Goal: Task Accomplishment & Management: Manage account settings

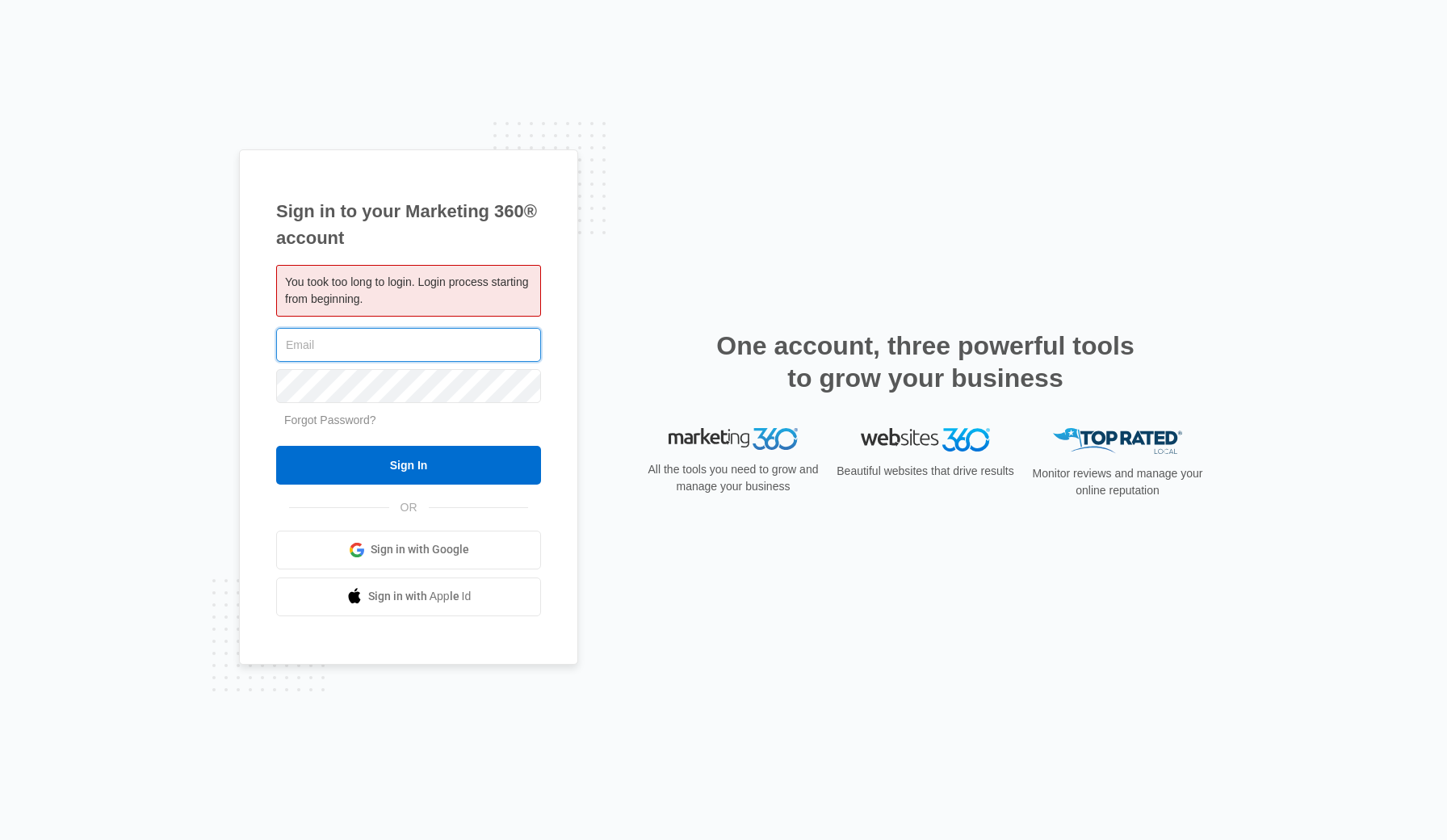
type input "[EMAIL_ADDRESS][DOMAIN_NAME]"
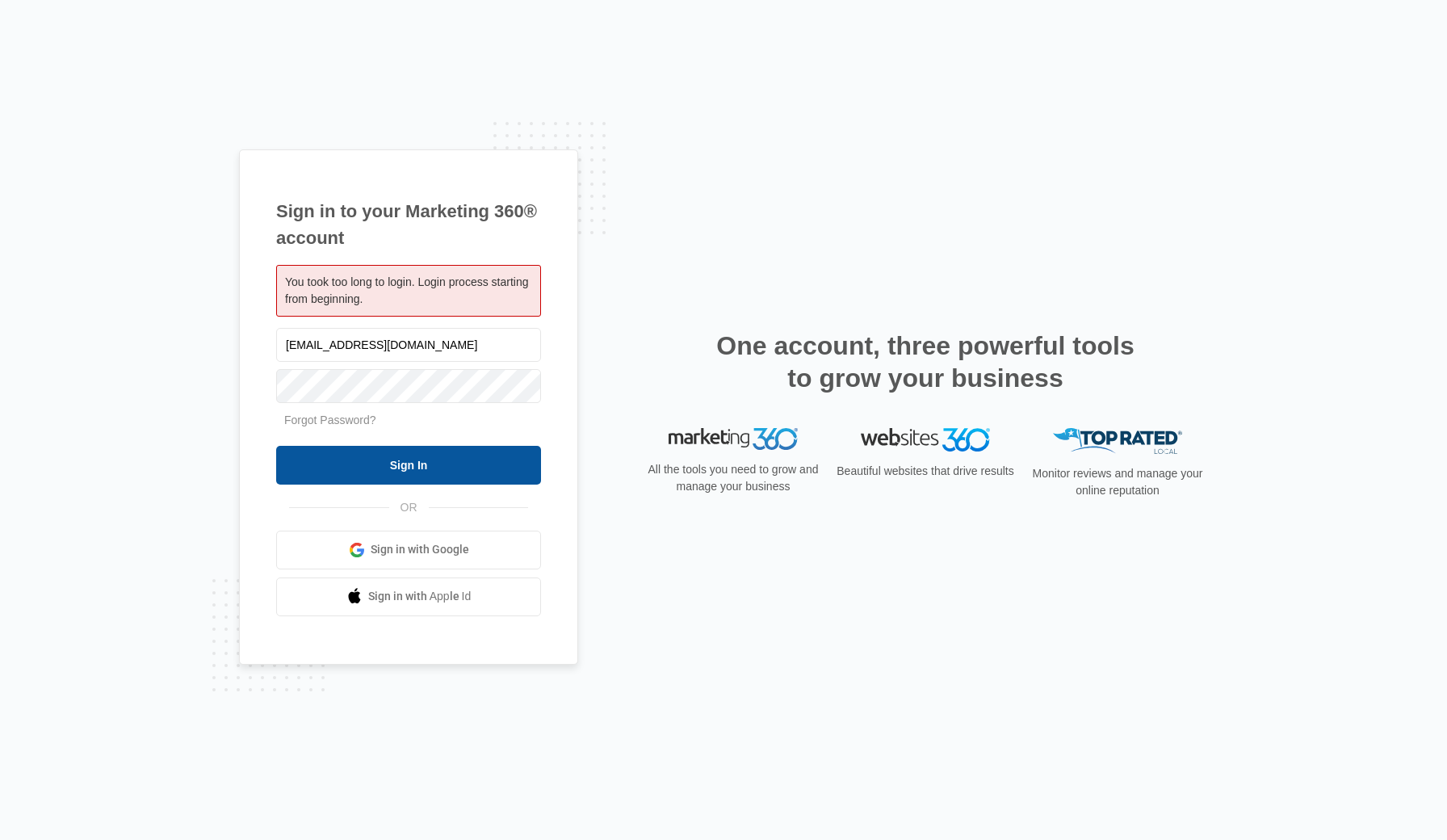
click at [400, 455] on input "Sign In" at bounding box center [409, 464] width 265 height 39
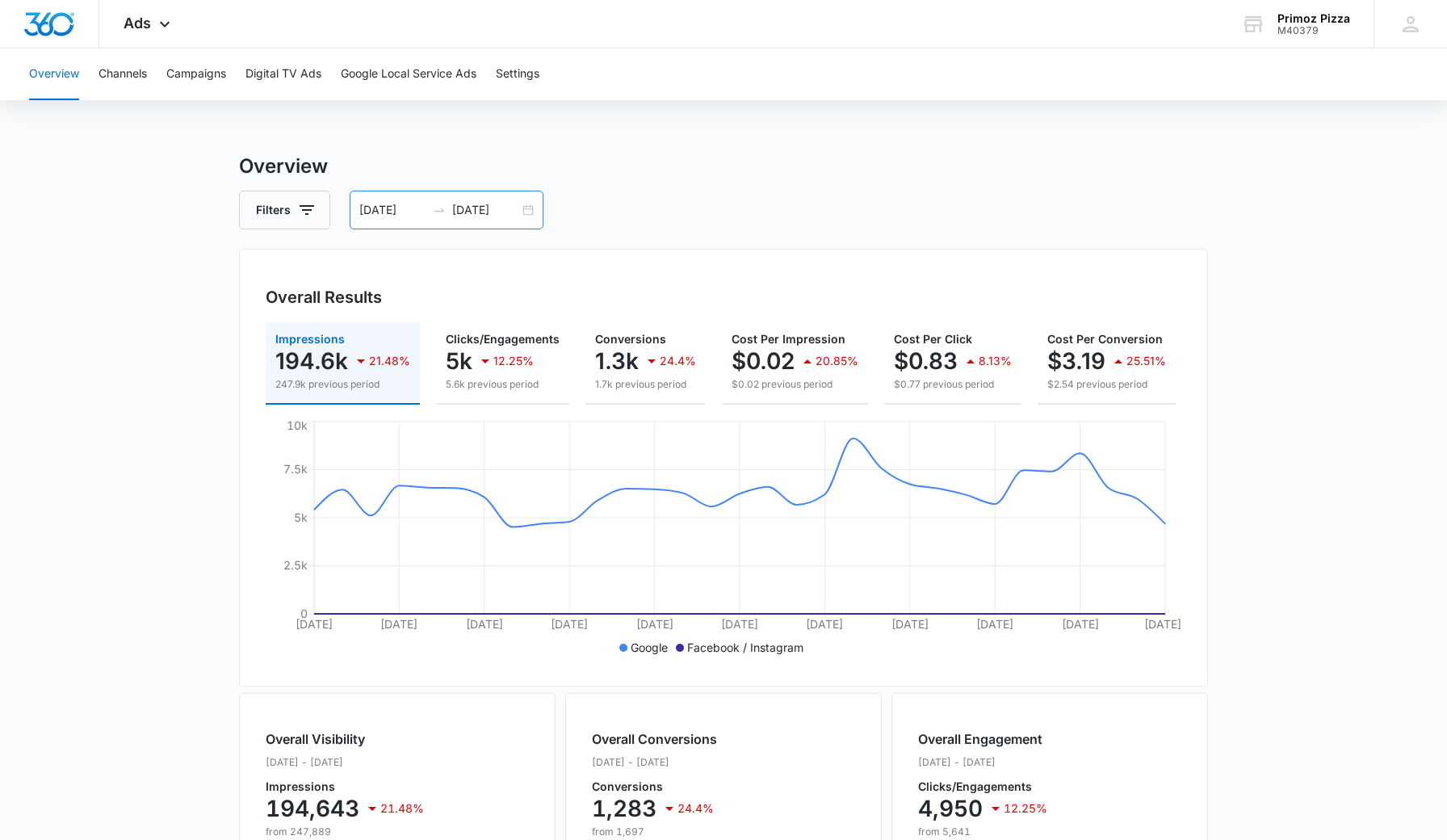
click at [410, 221] on div "09/14/2025 10/14/2025" at bounding box center [446, 210] width 193 height 39
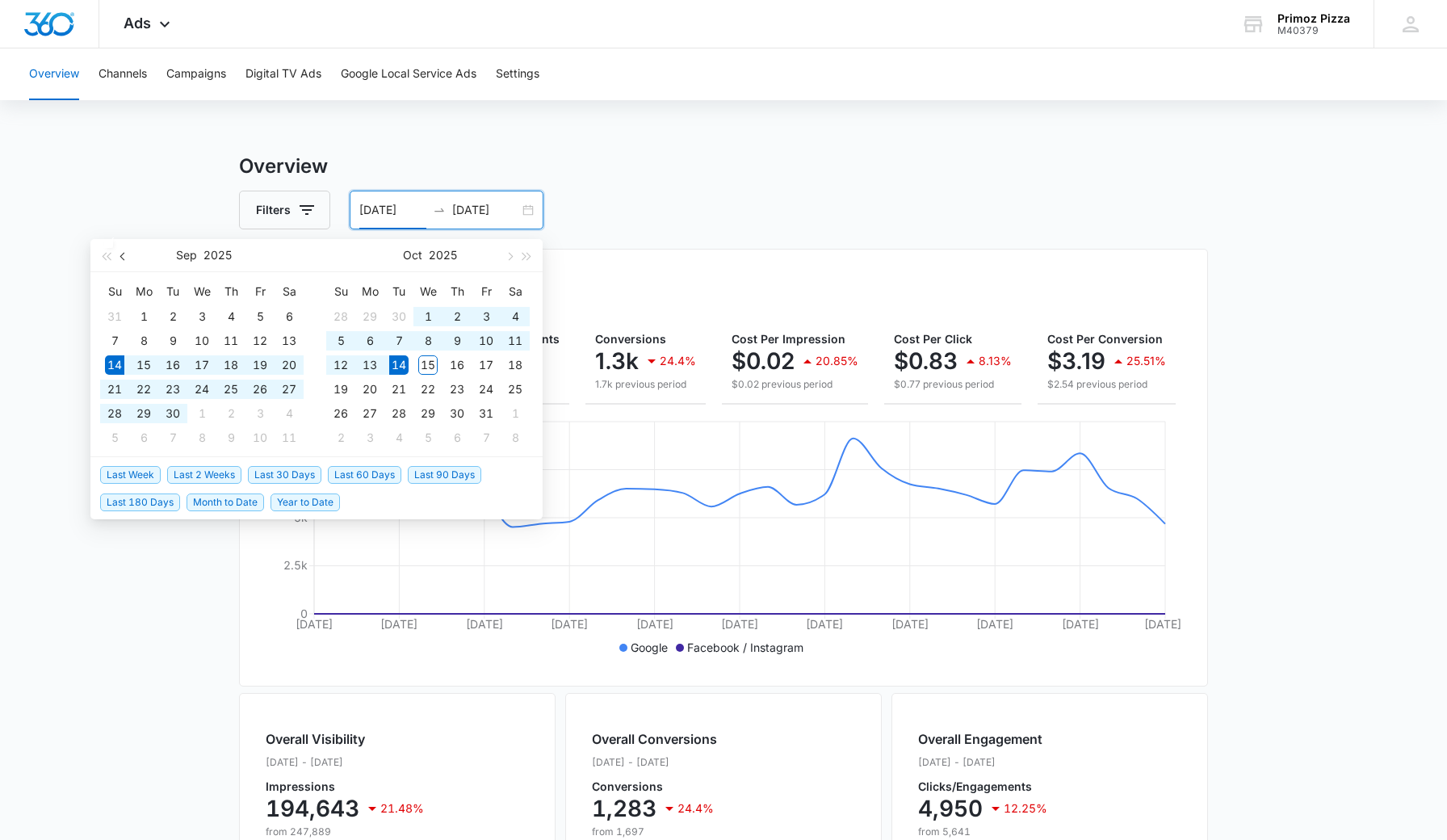
click at [120, 258] on button "button" at bounding box center [123, 255] width 18 height 32
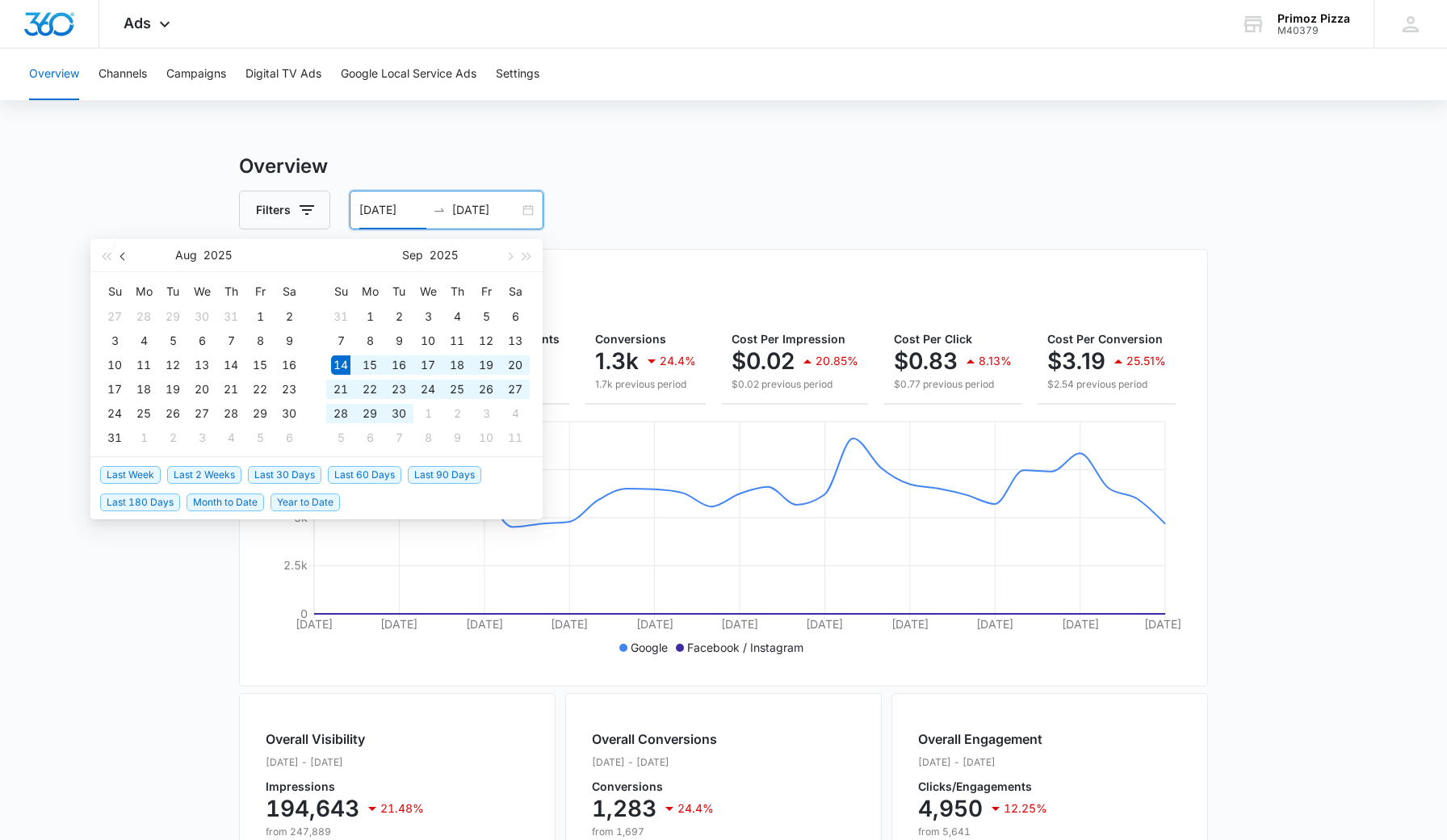
click at [120, 258] on button "button" at bounding box center [123, 255] width 18 height 32
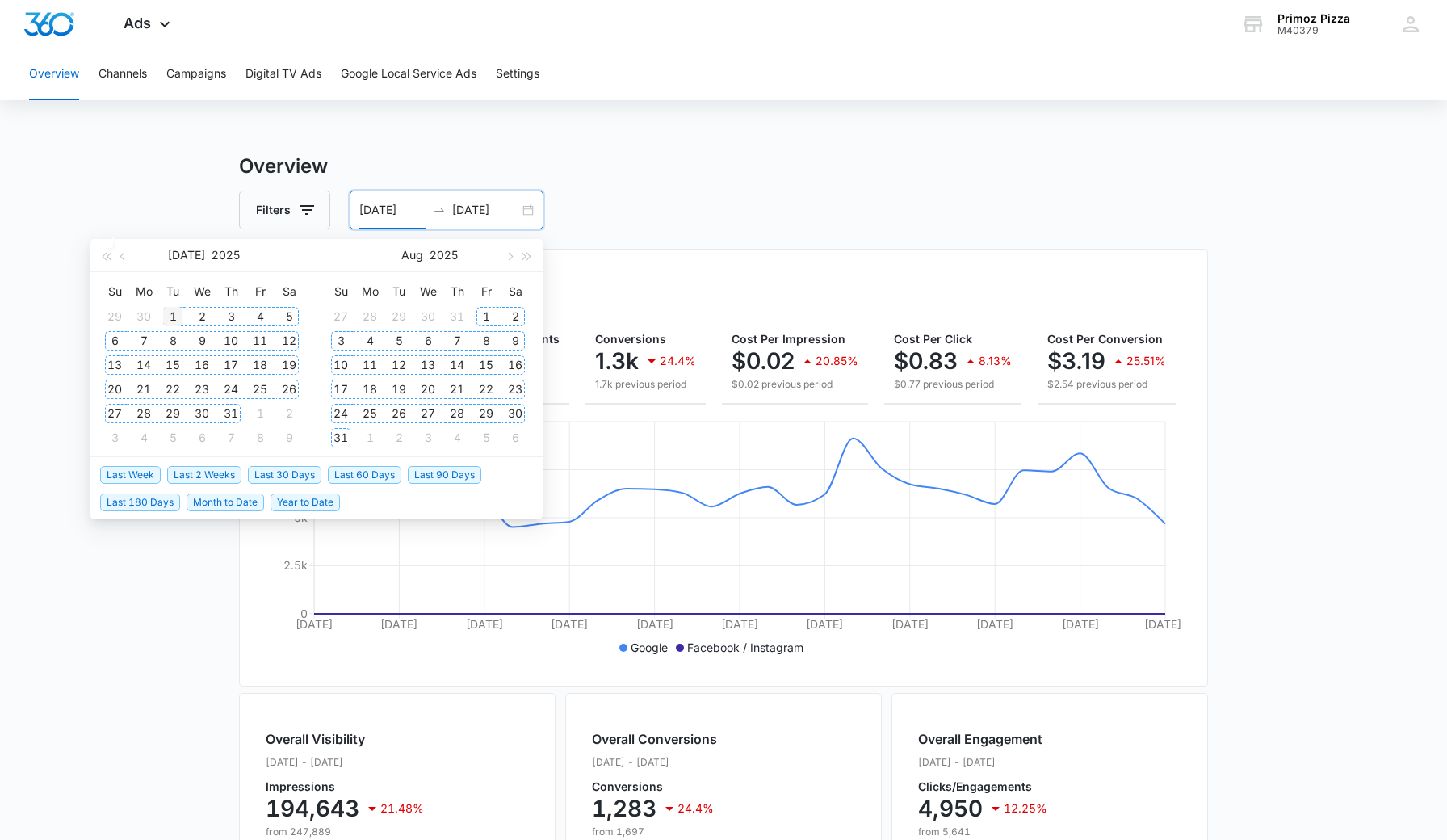
type input "[DATE]"
click at [169, 315] on div "1" at bounding box center [173, 316] width 20 height 20
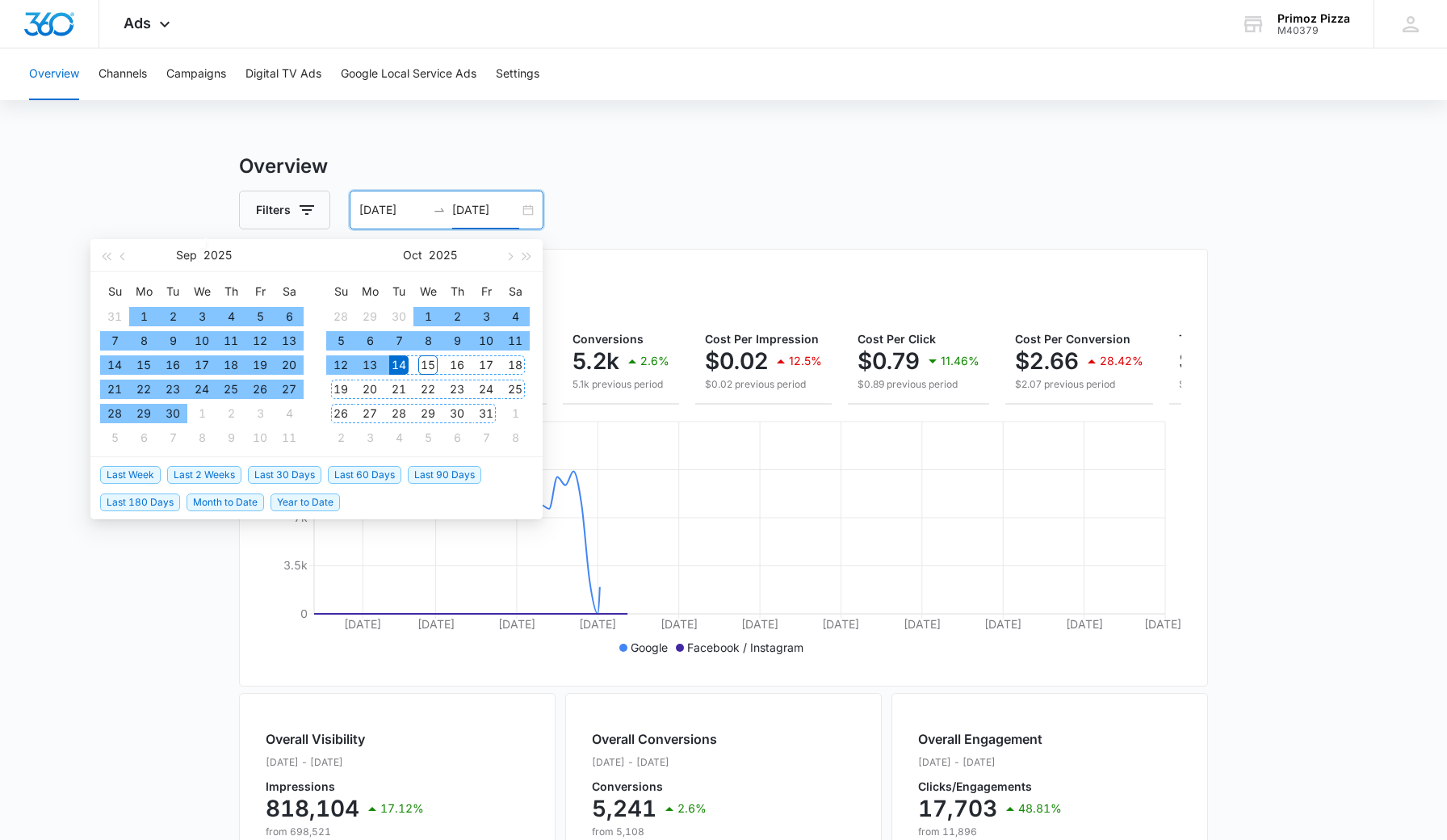
type input "[DATE]"
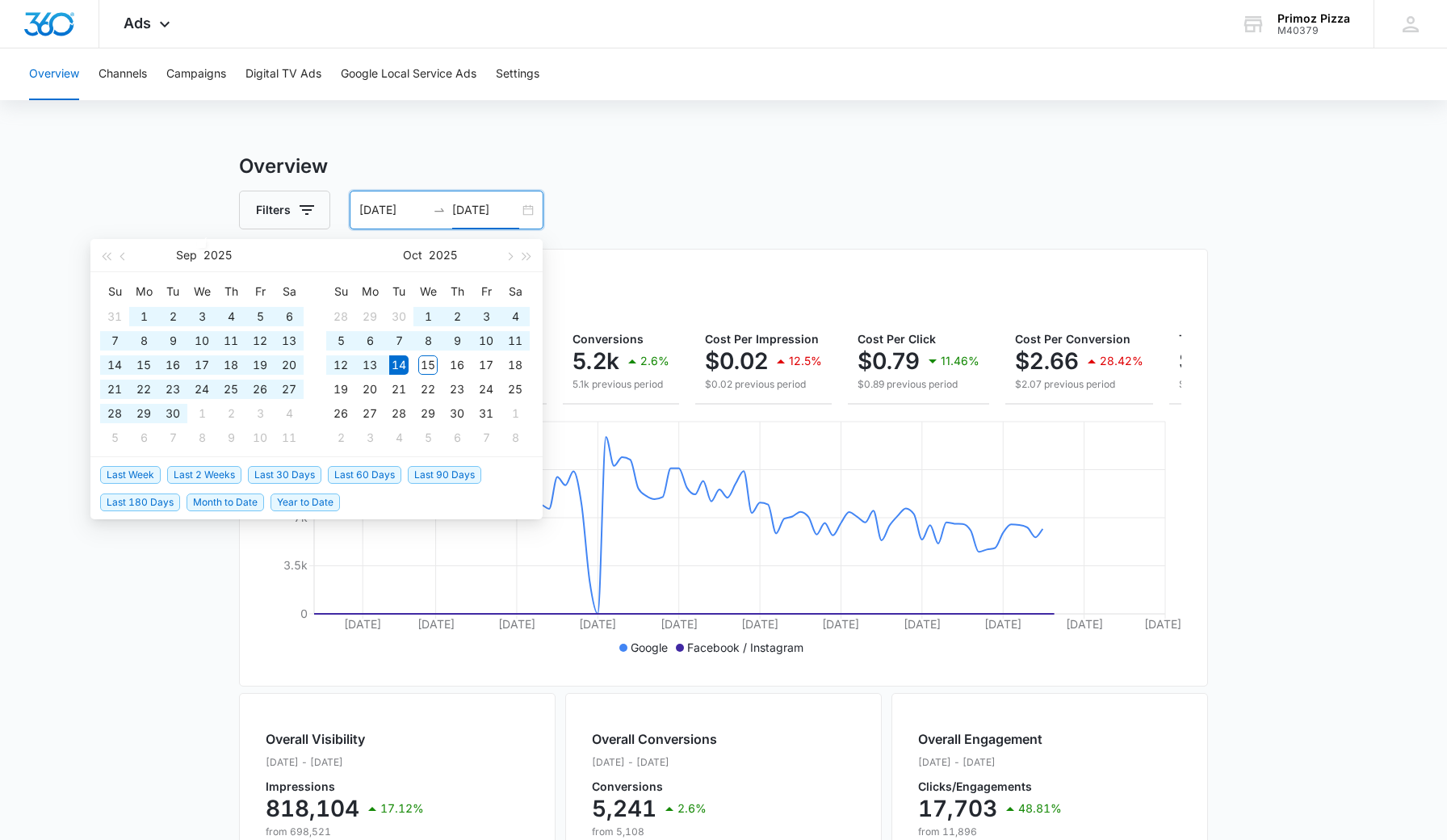
click at [671, 177] on h3 "Overview" at bounding box center [723, 166] width 969 height 29
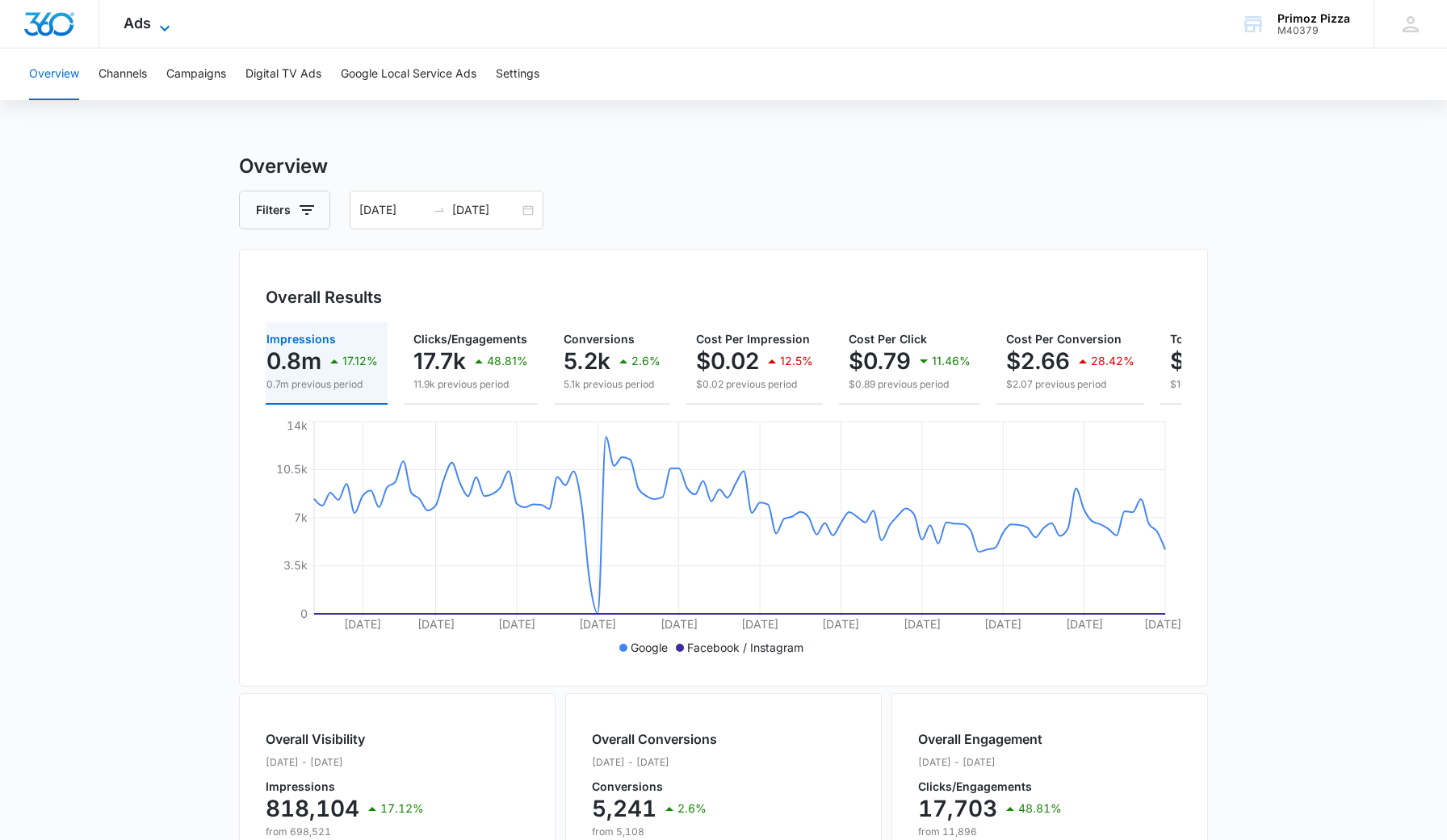
click at [161, 19] on icon at bounding box center [164, 28] width 20 height 20
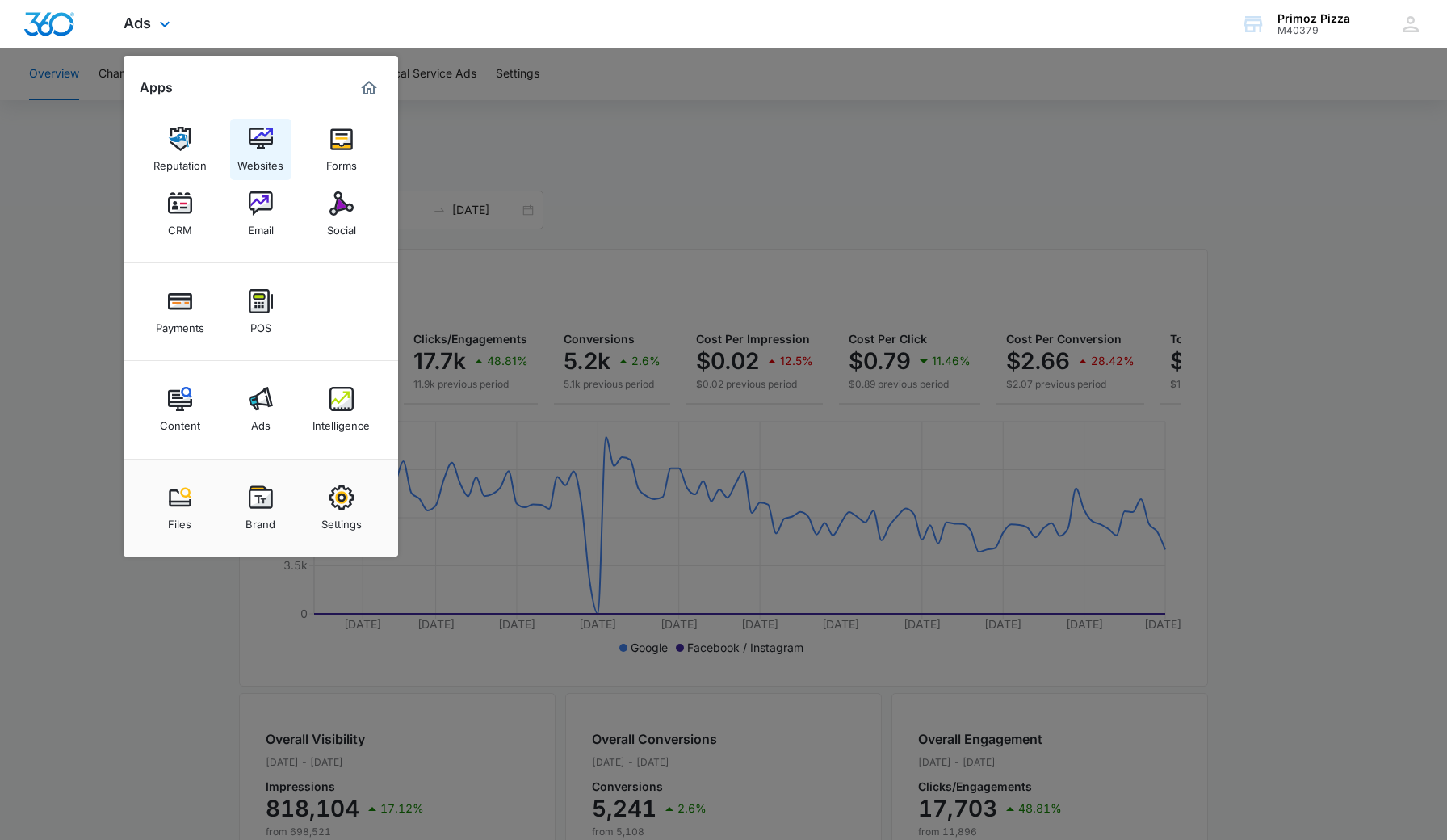
click at [270, 148] on img at bounding box center [261, 139] width 25 height 25
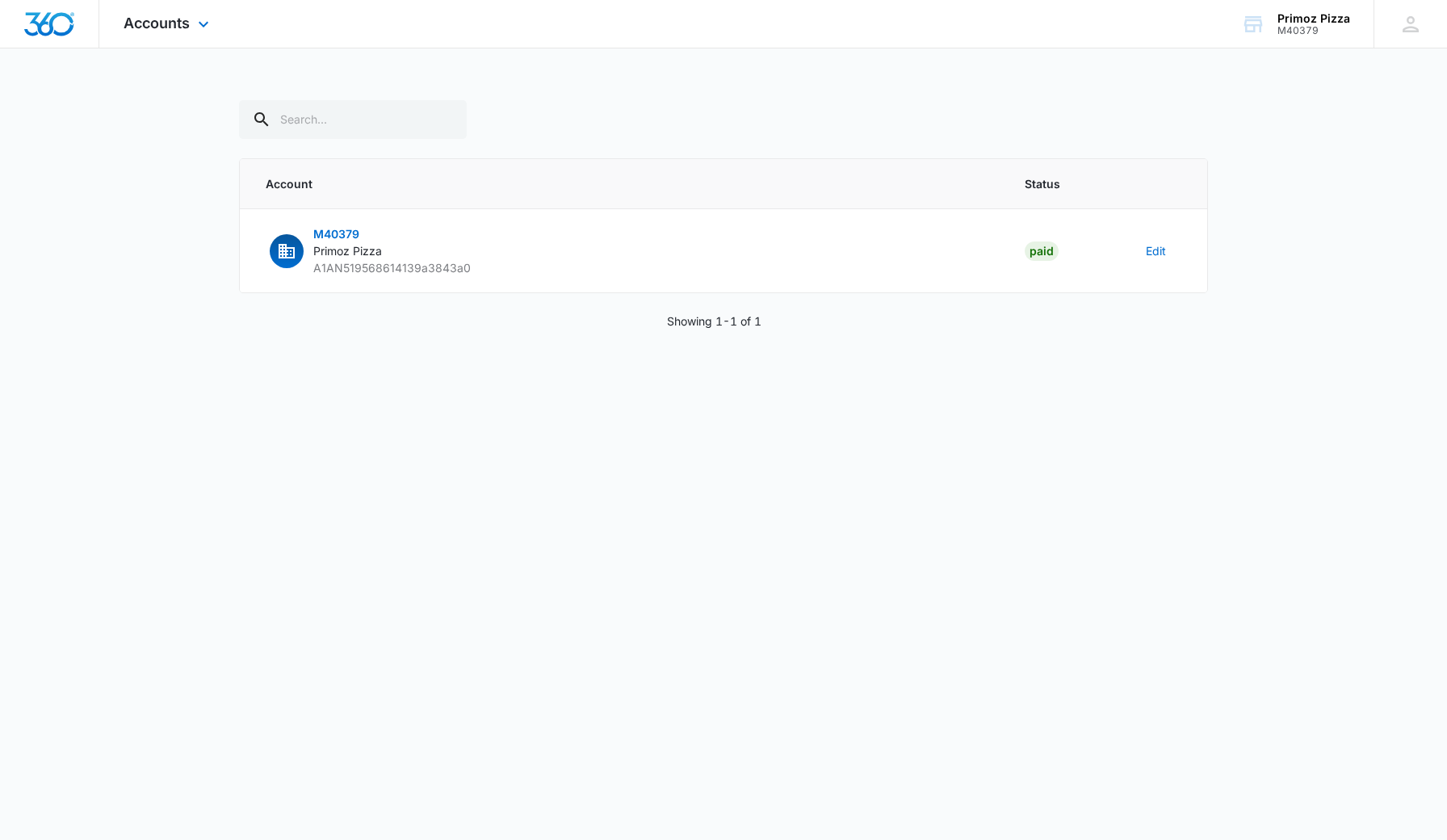
click at [47, 29] on img "Dashboard" at bounding box center [49, 25] width 52 height 25
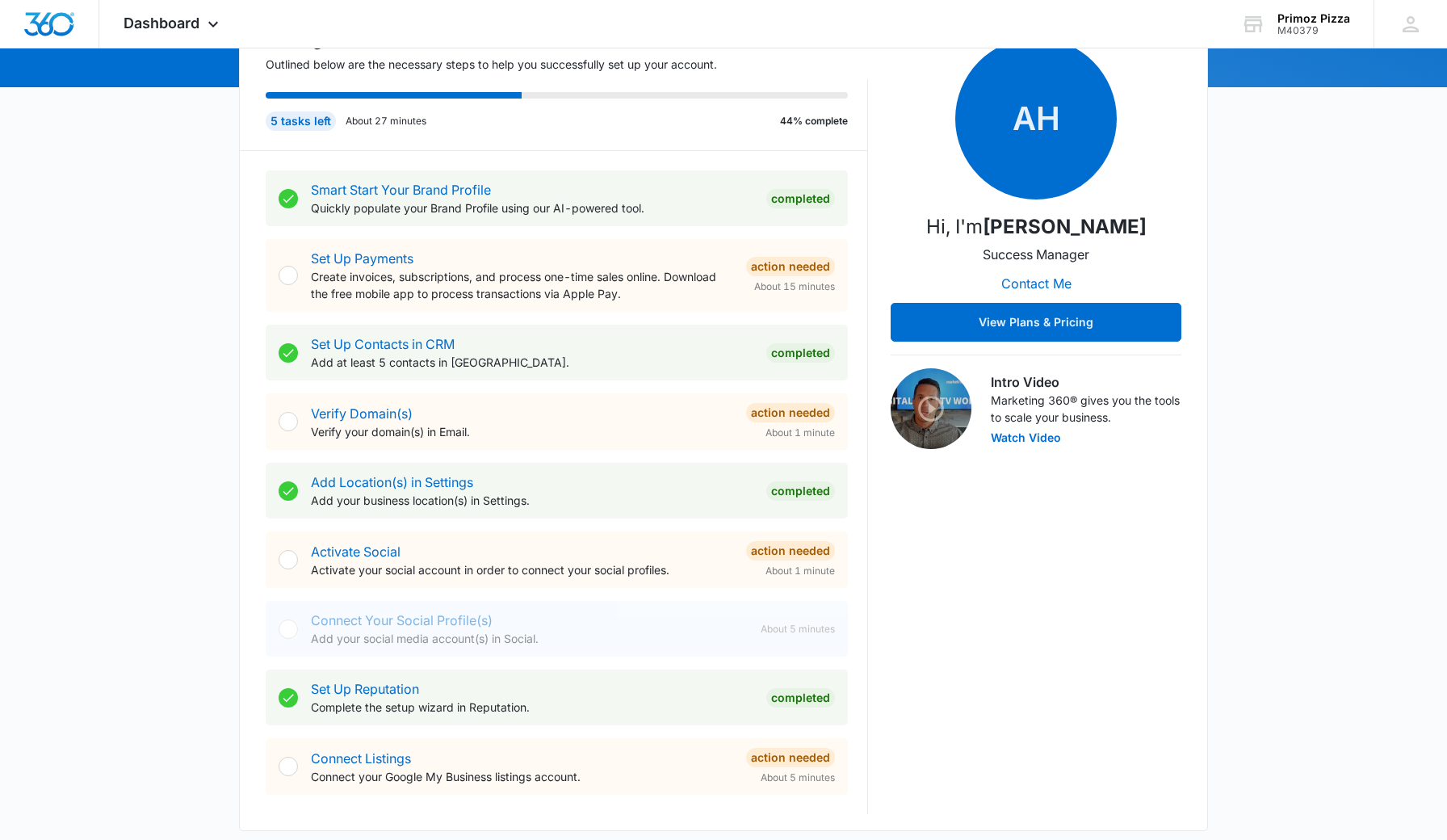
scroll to position [208, 0]
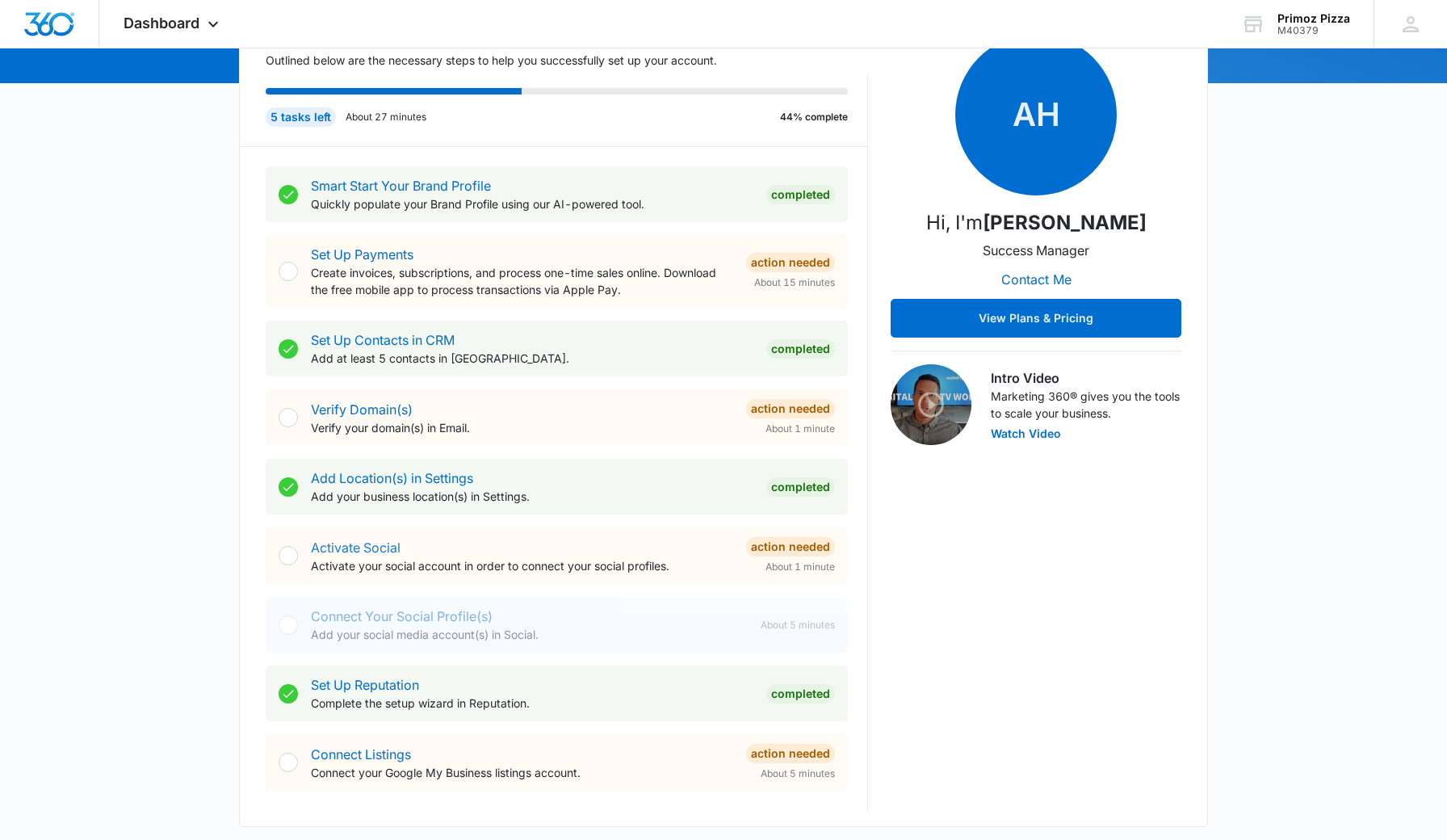
click at [357, 545] on link "Activate Social" at bounding box center [355, 547] width 90 height 16
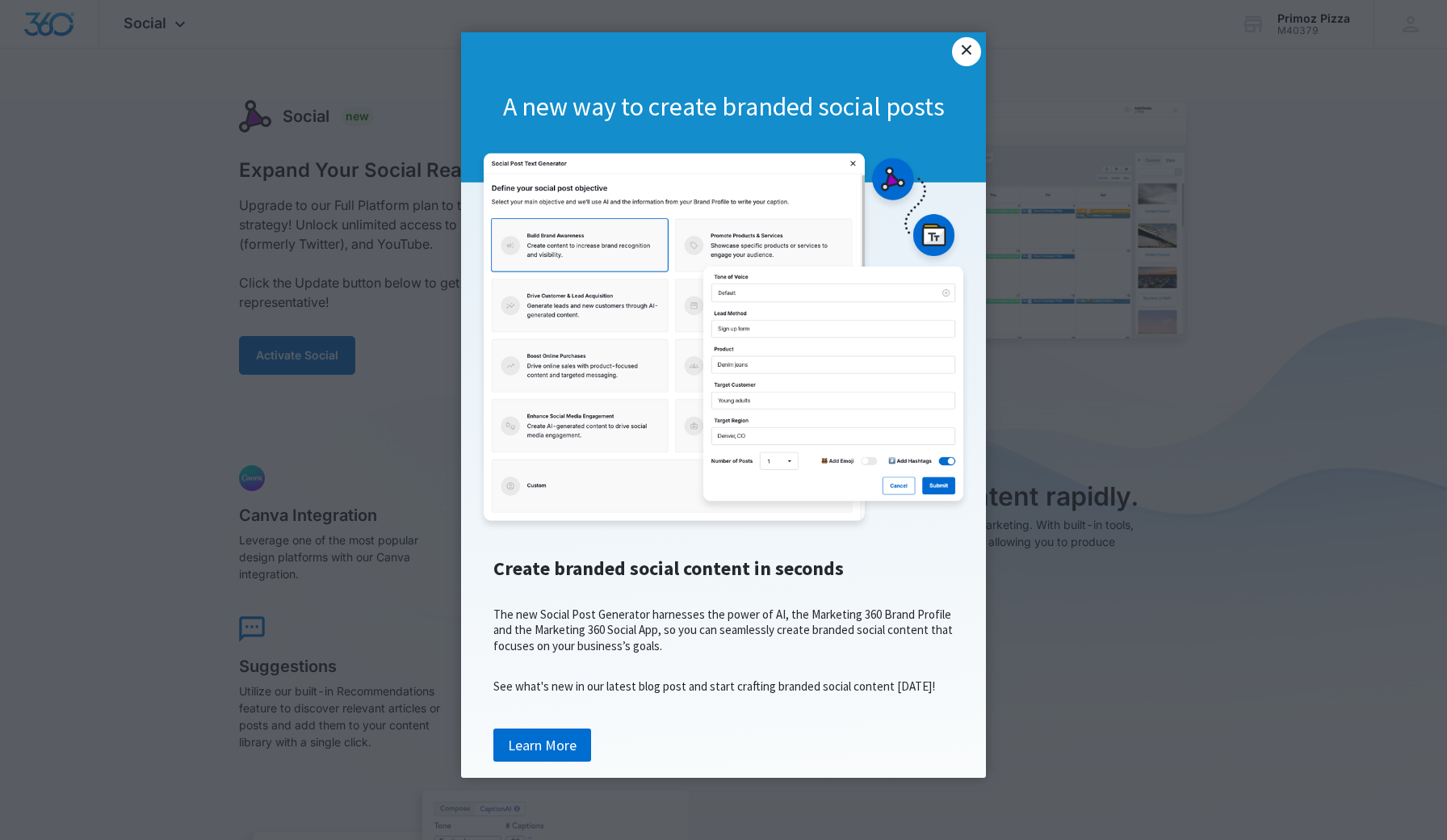
click at [970, 60] on link "×" at bounding box center [967, 51] width 29 height 29
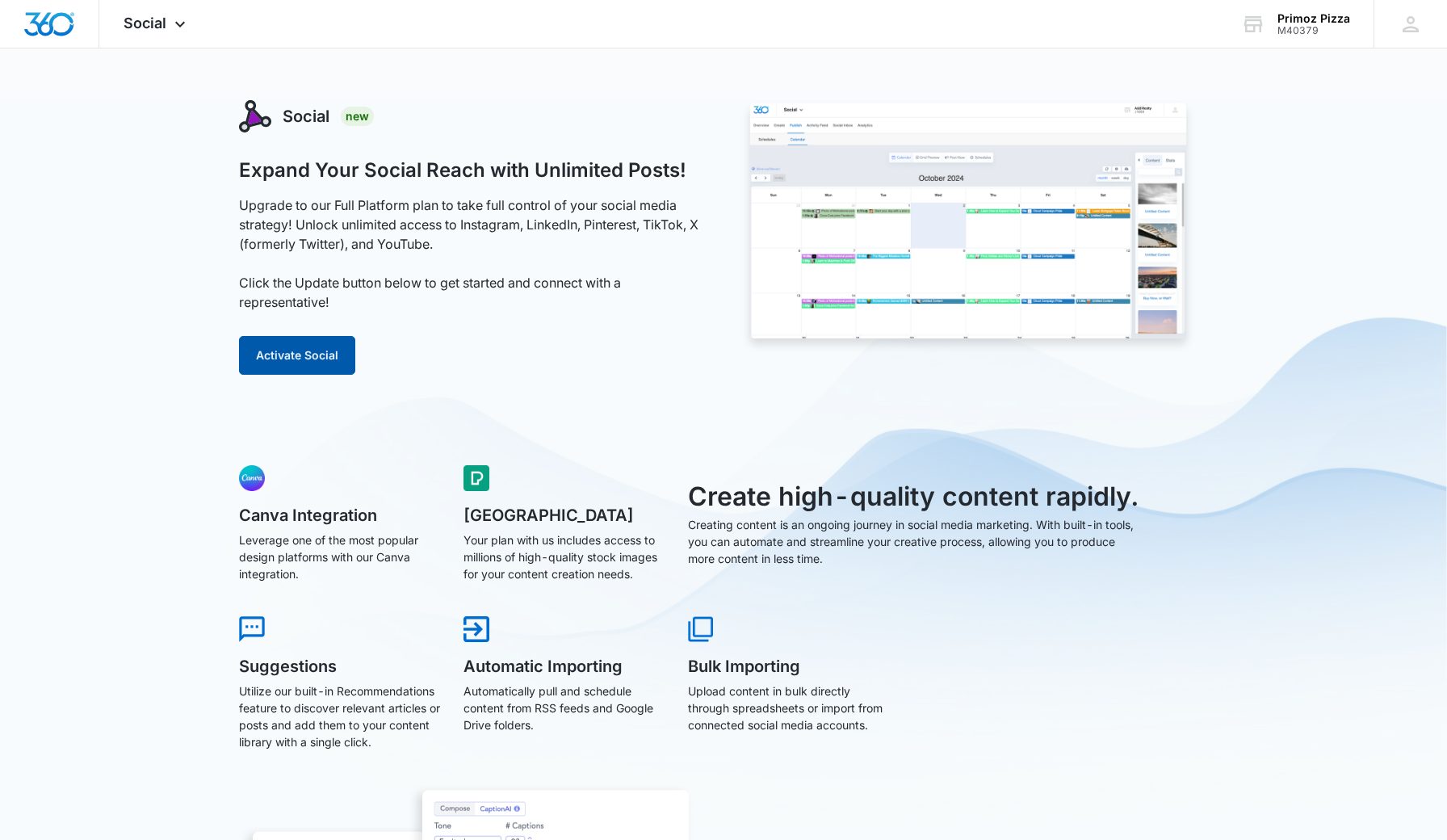
click at [309, 348] on button "Activate Social" at bounding box center [296, 355] width 116 height 39
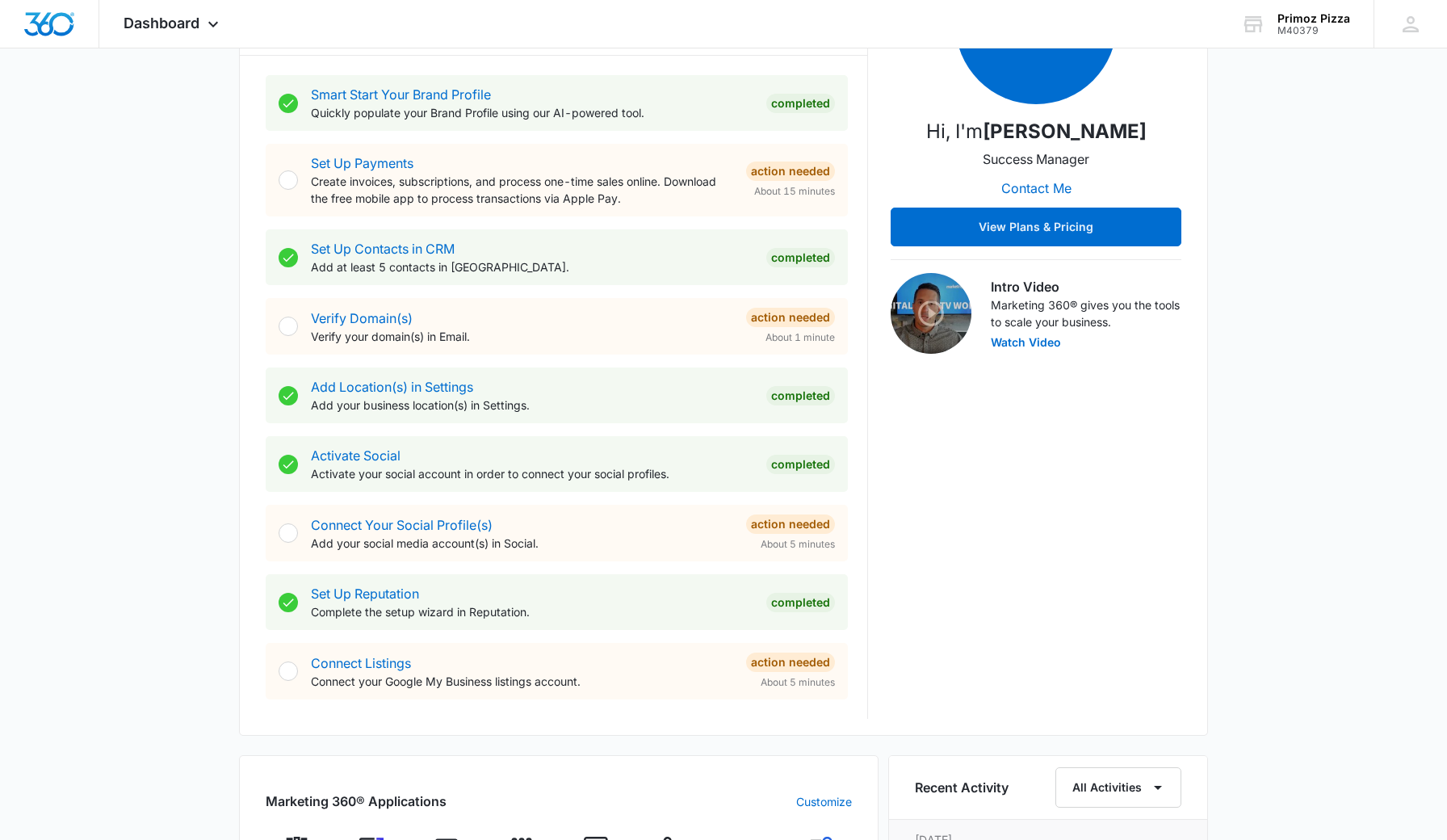
scroll to position [301, 0]
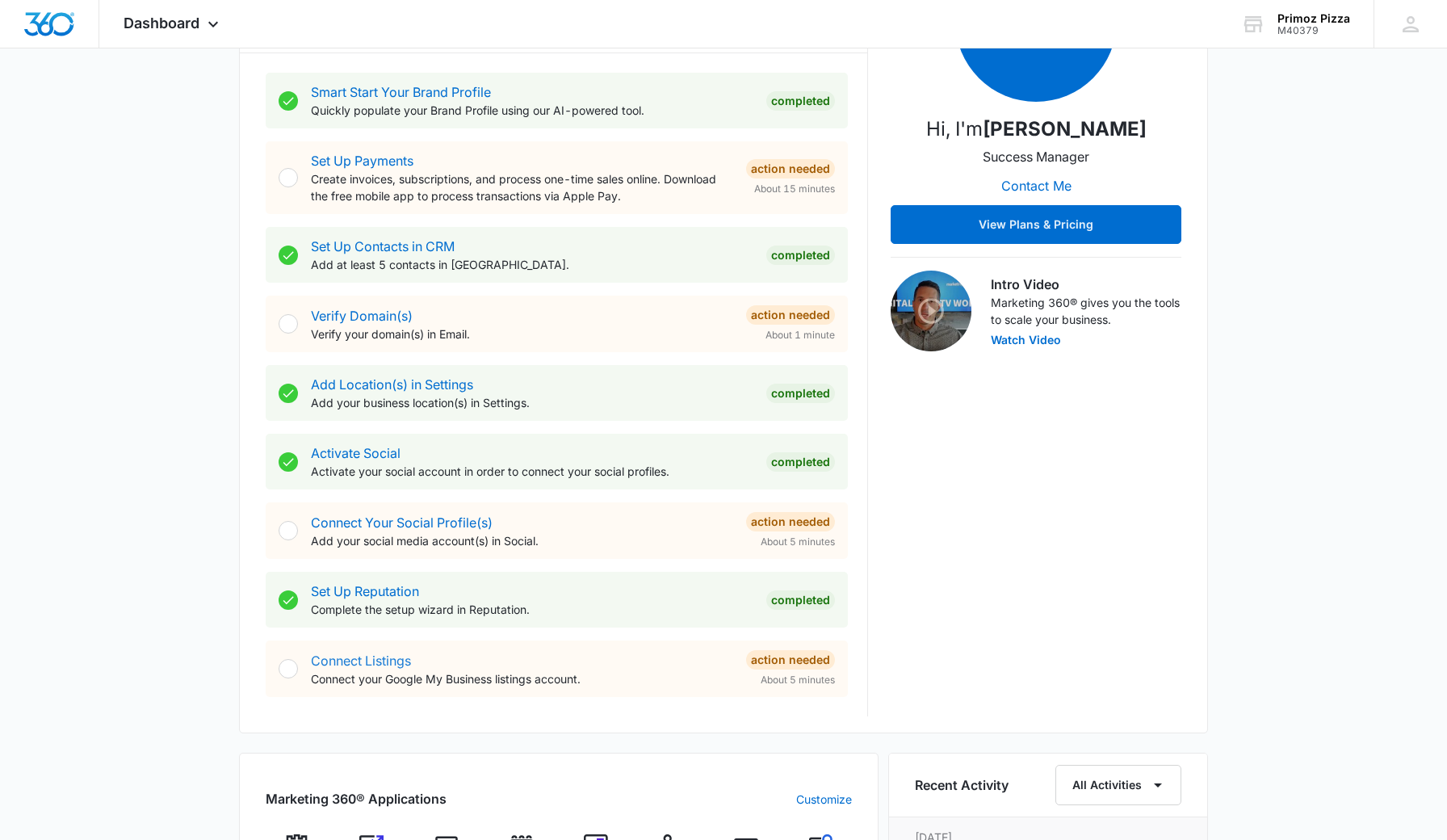
click at [353, 657] on link "Connect Listings" at bounding box center [361, 660] width 100 height 16
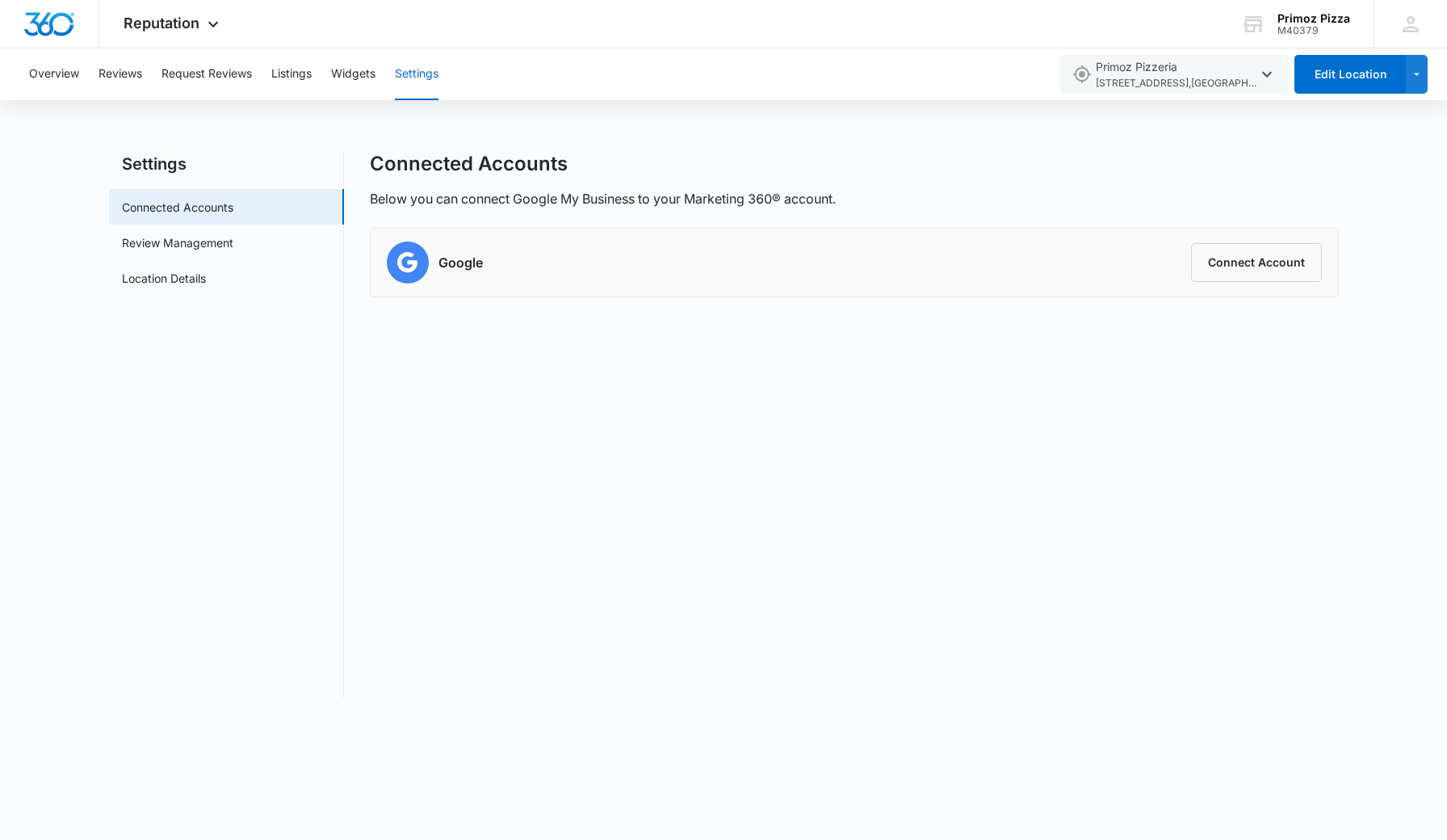
click at [441, 260] on h6 "Google" at bounding box center [461, 262] width 44 height 20
click at [231, 245] on link "Review Management" at bounding box center [177, 243] width 111 height 17
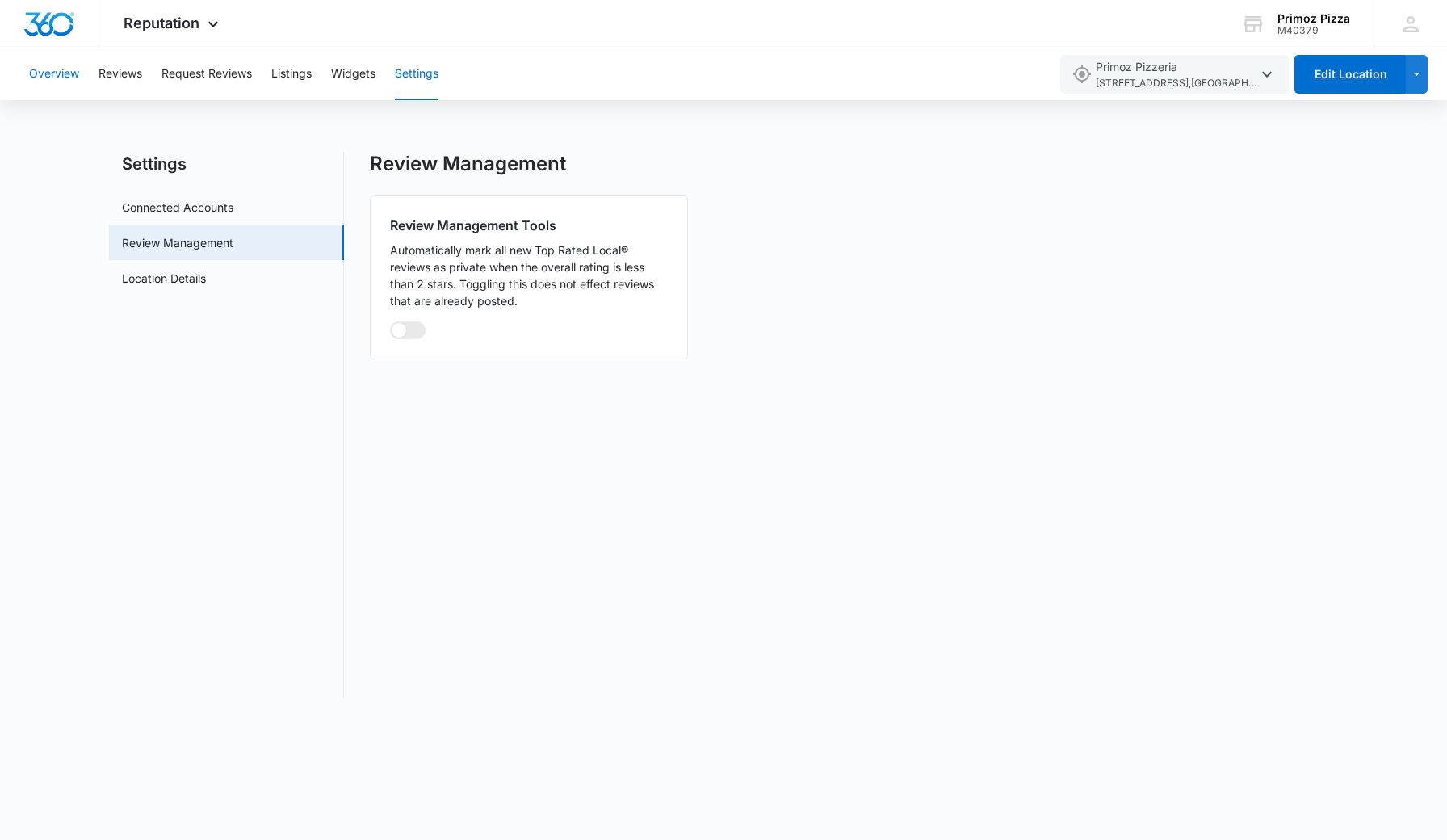
click at [66, 79] on button "Overview" at bounding box center [54, 74] width 50 height 52
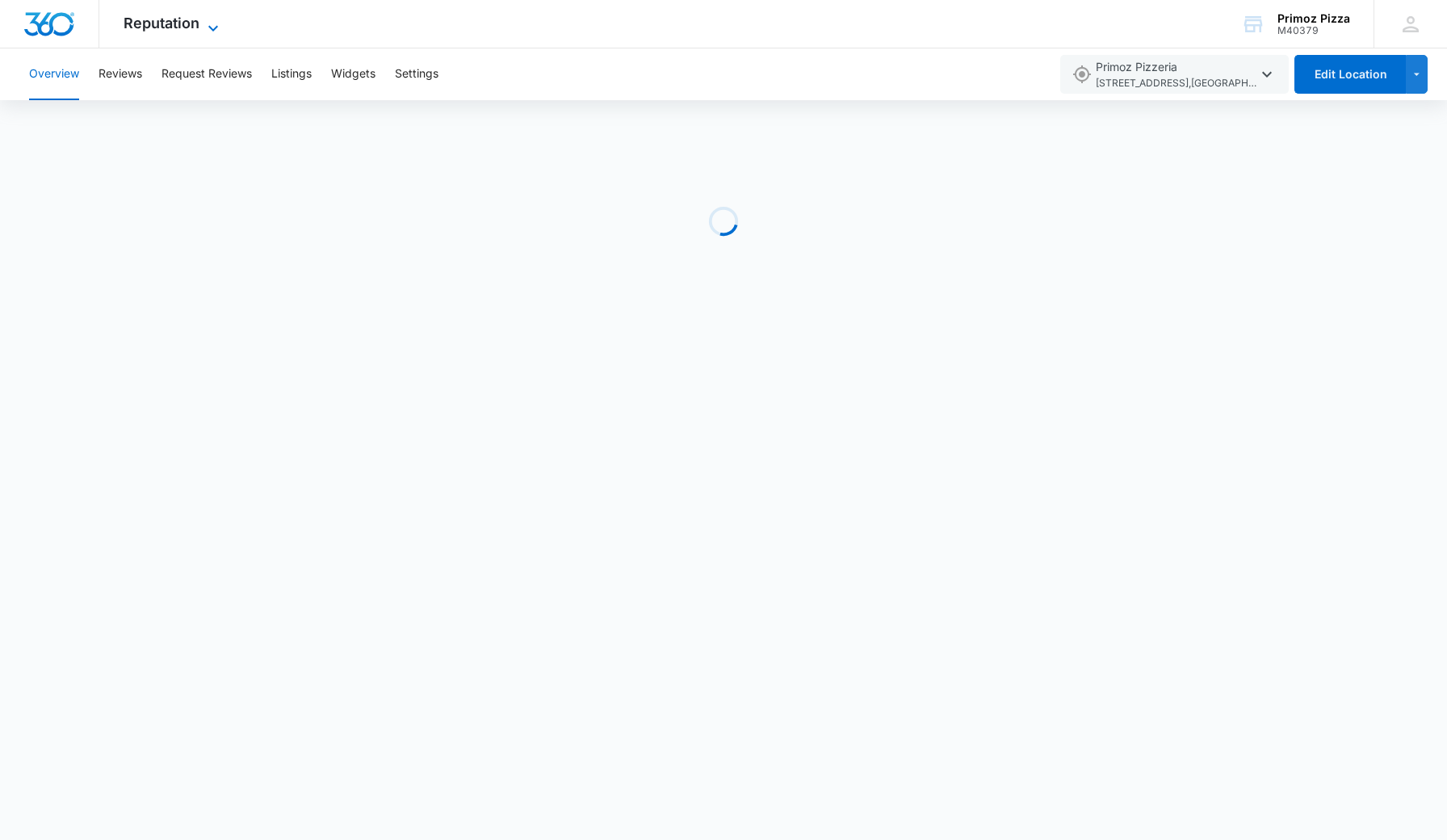
click at [217, 25] on icon at bounding box center [213, 28] width 20 height 20
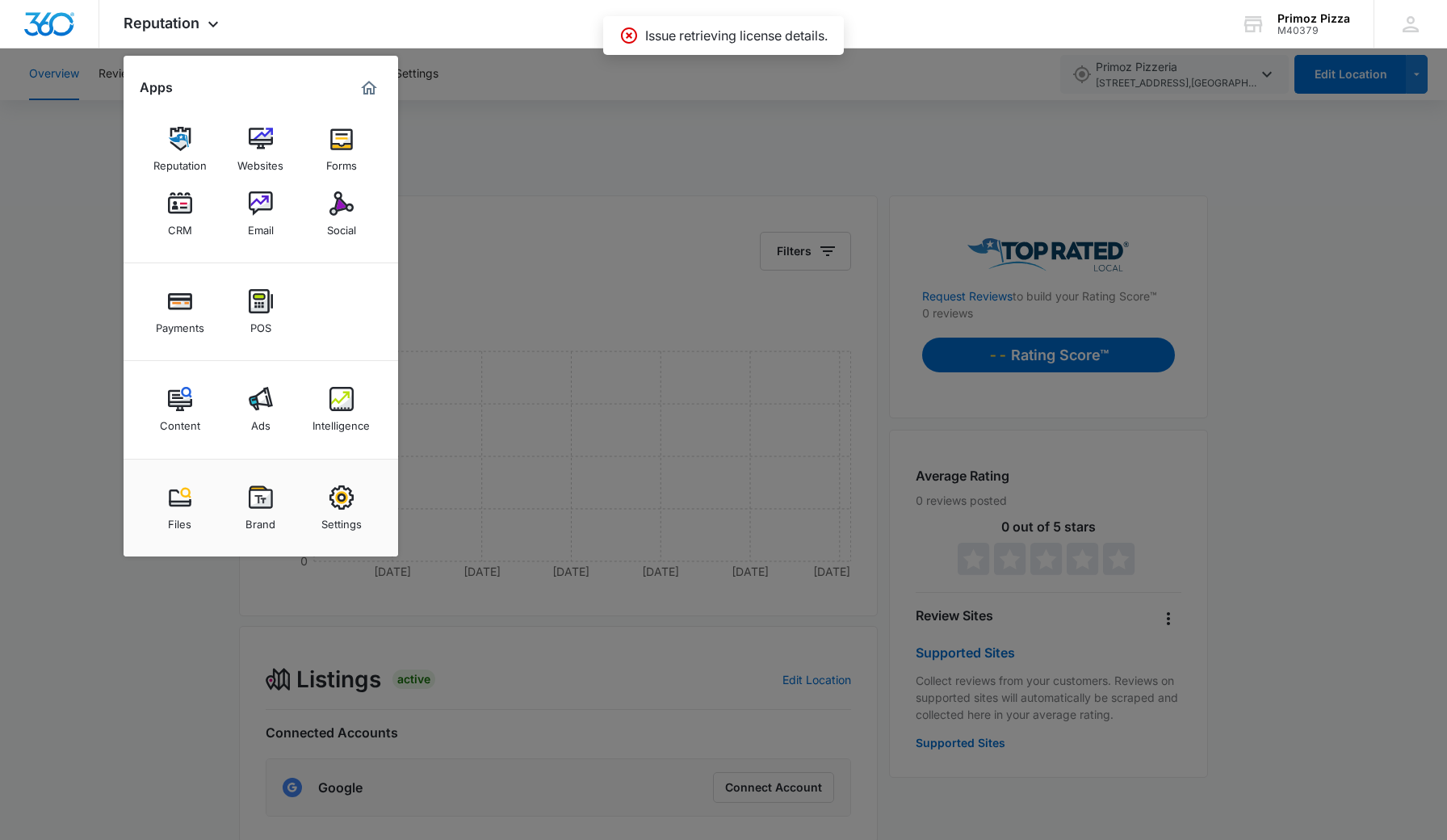
click at [71, 393] on div at bounding box center [723, 420] width 1447 height 840
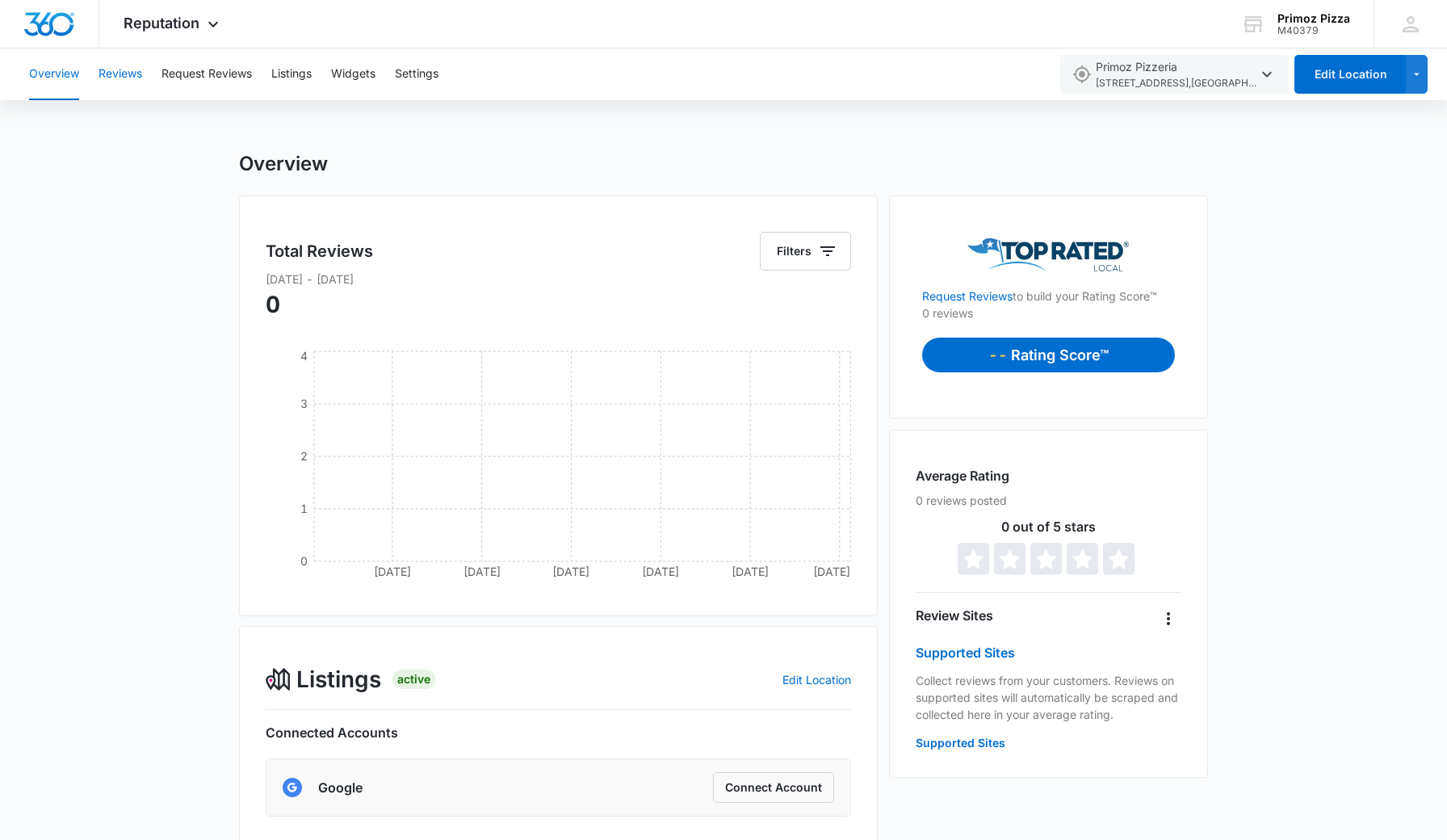
click at [134, 75] on button "Reviews" at bounding box center [120, 74] width 43 height 52
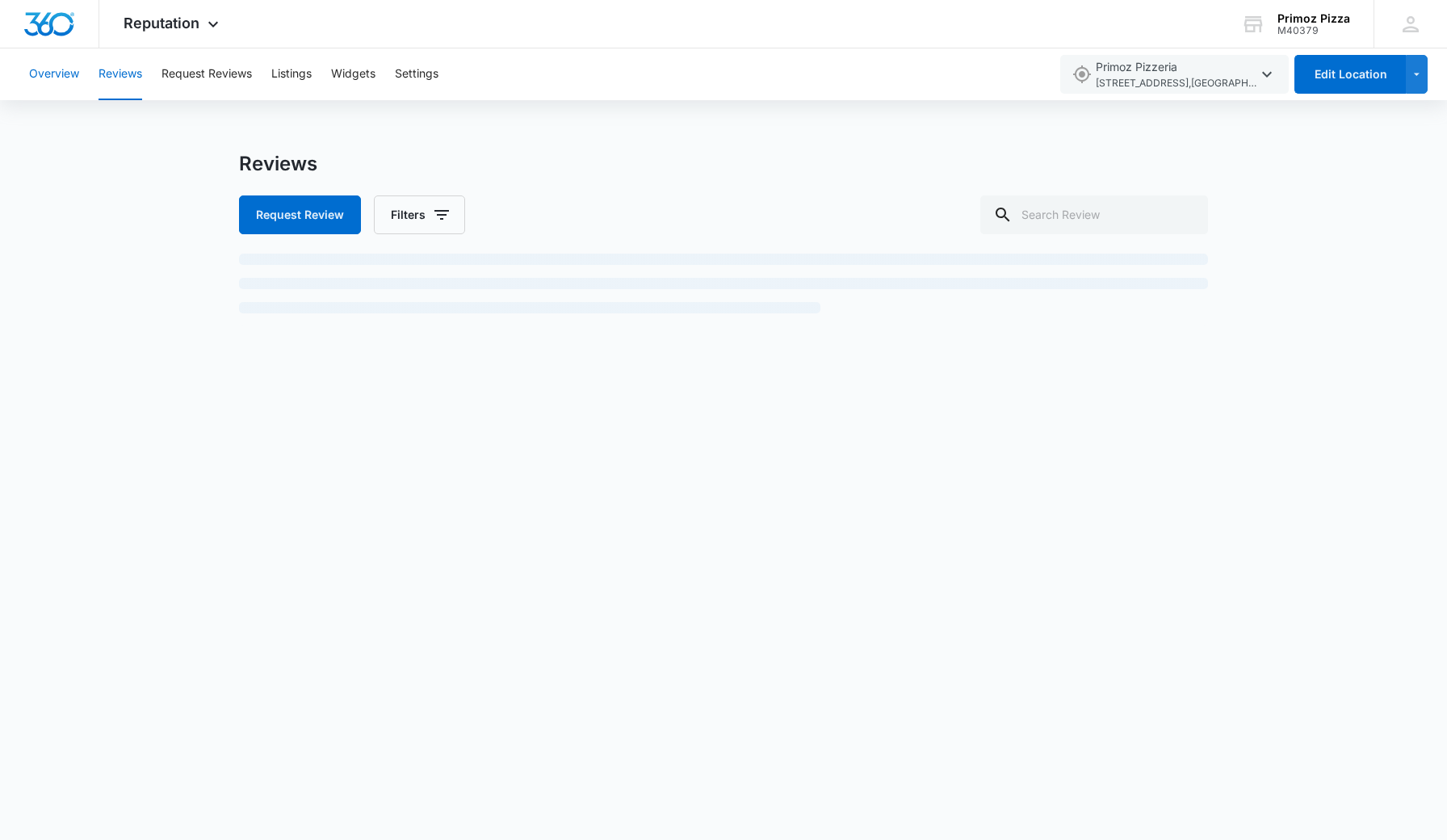
click at [73, 69] on button "Overview" at bounding box center [54, 74] width 50 height 52
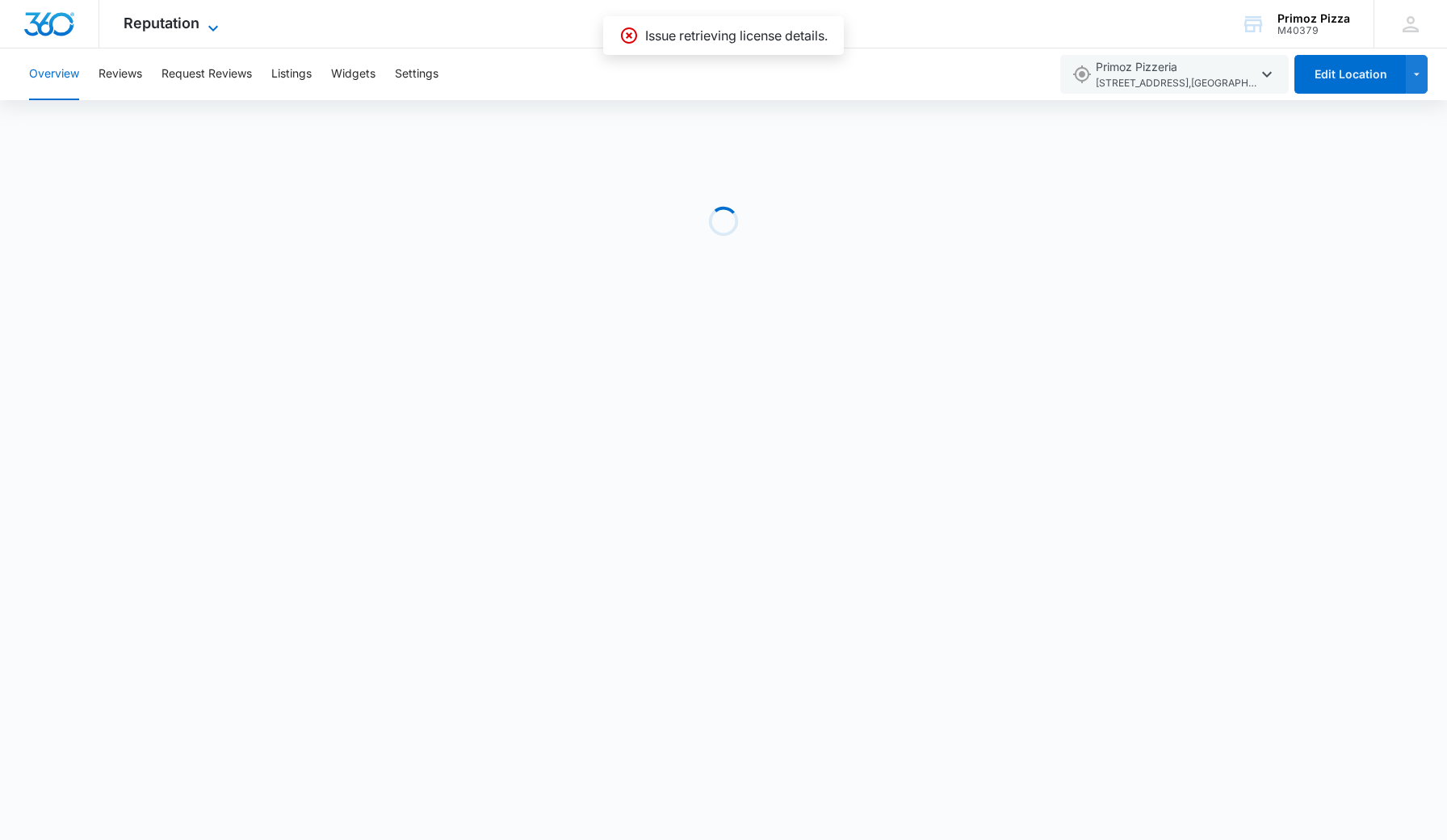
click at [219, 31] on icon at bounding box center [213, 28] width 20 height 20
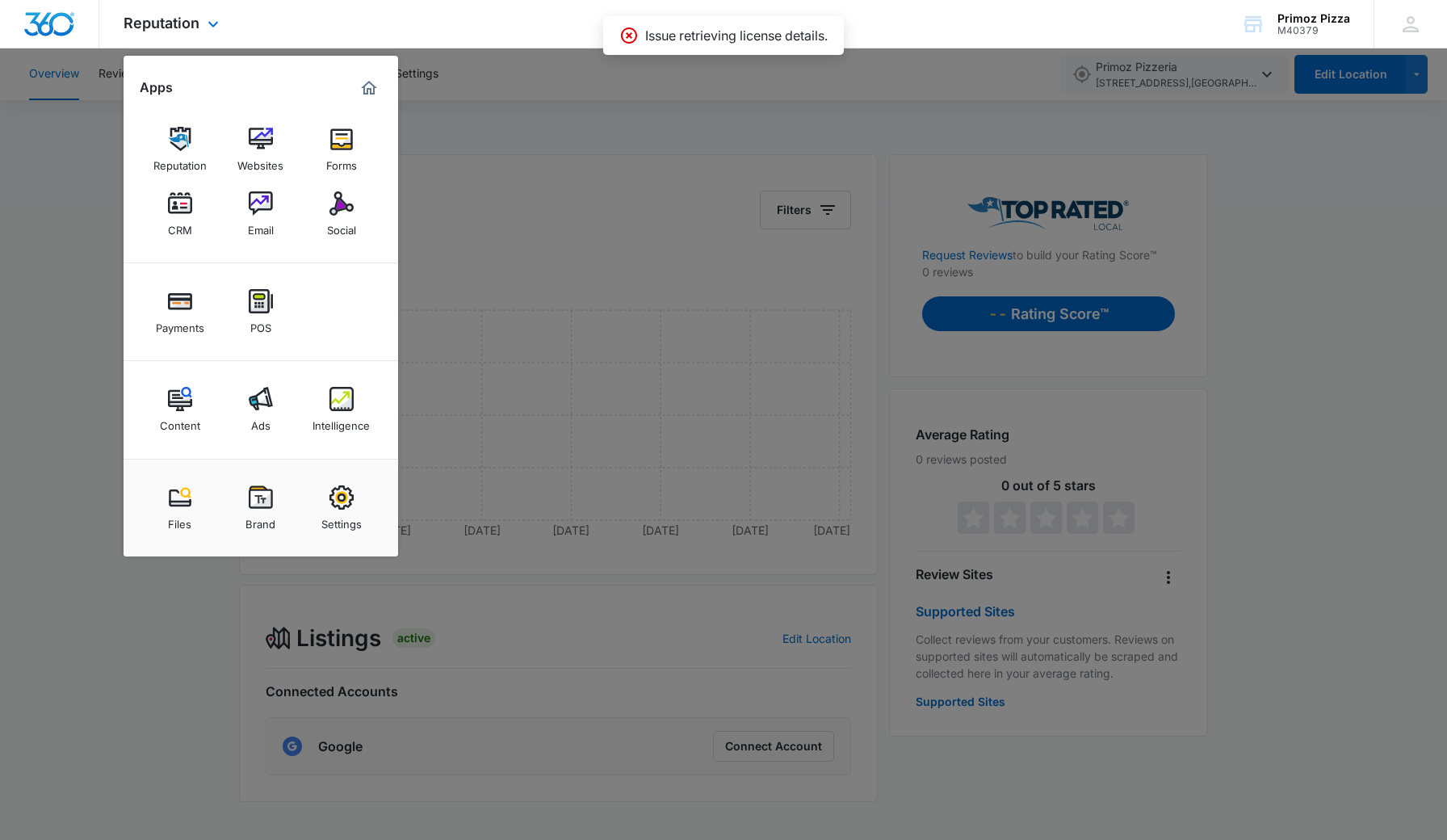
scroll to position [50, 0]
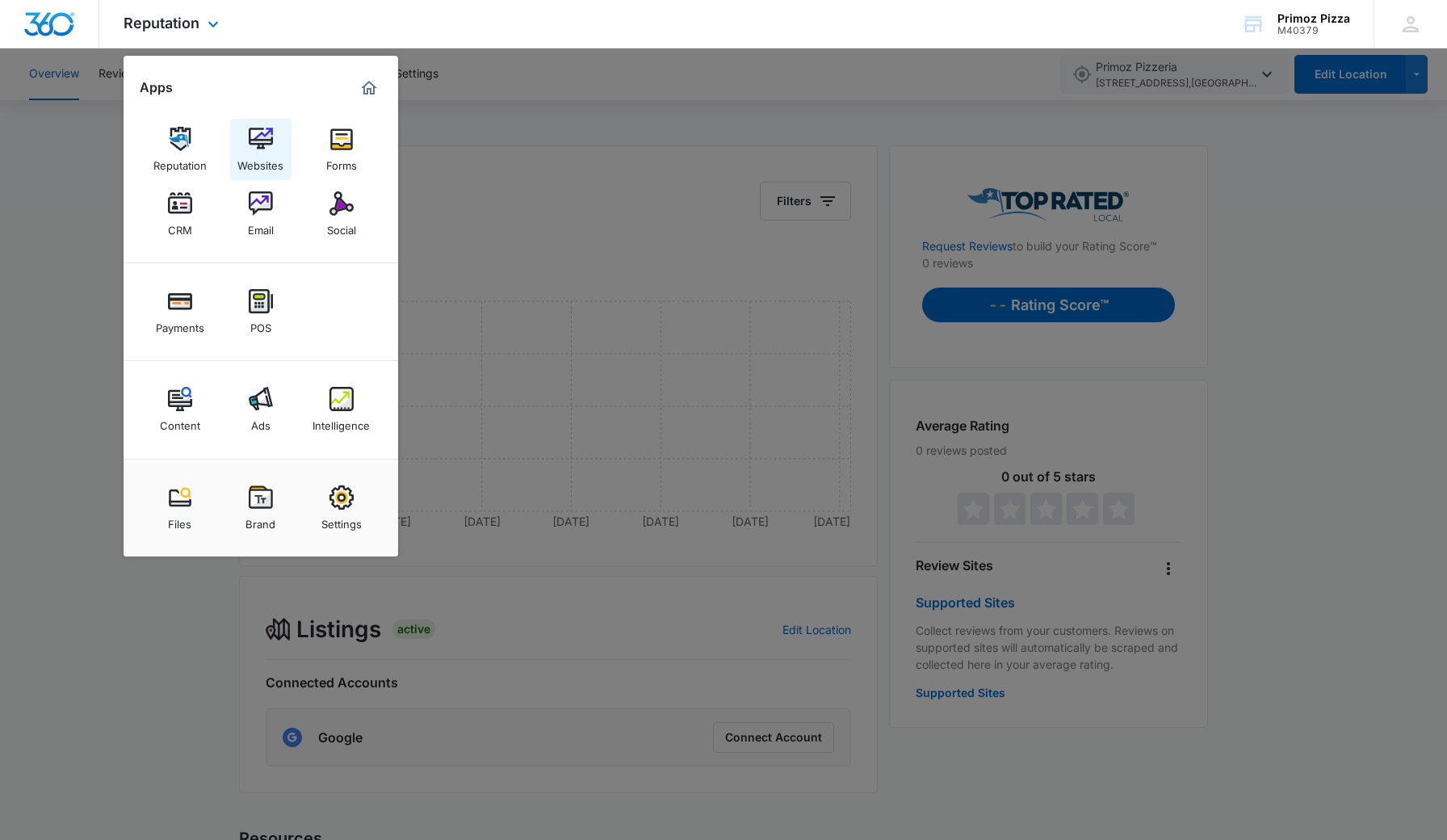
click at [261, 131] on img at bounding box center [261, 139] width 25 height 25
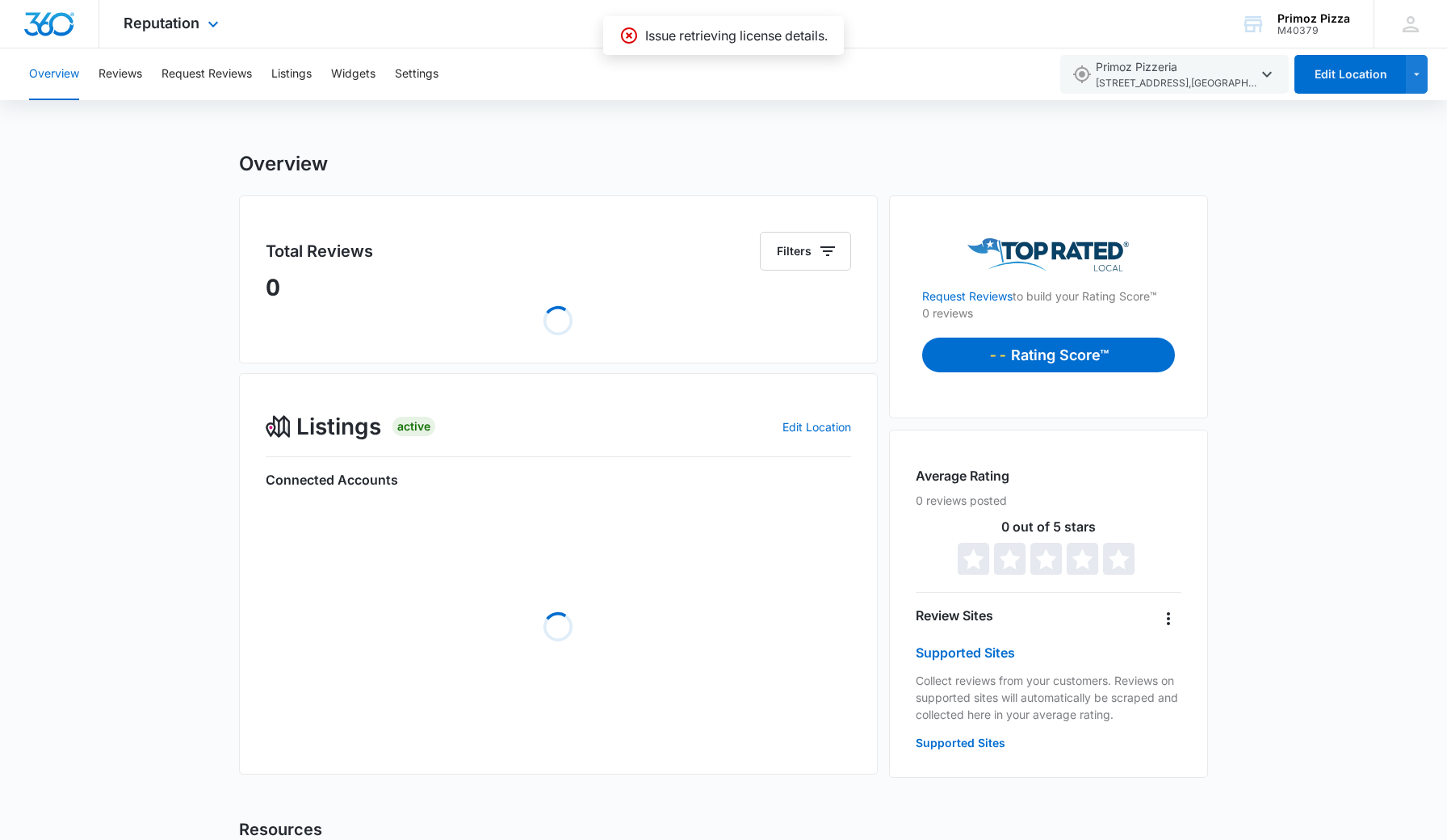
click at [202, 25] on div "Reputation Apps Reputation Websites Forms CRM Email Social Payments POS Content…" at bounding box center [173, 24] width 148 height 47
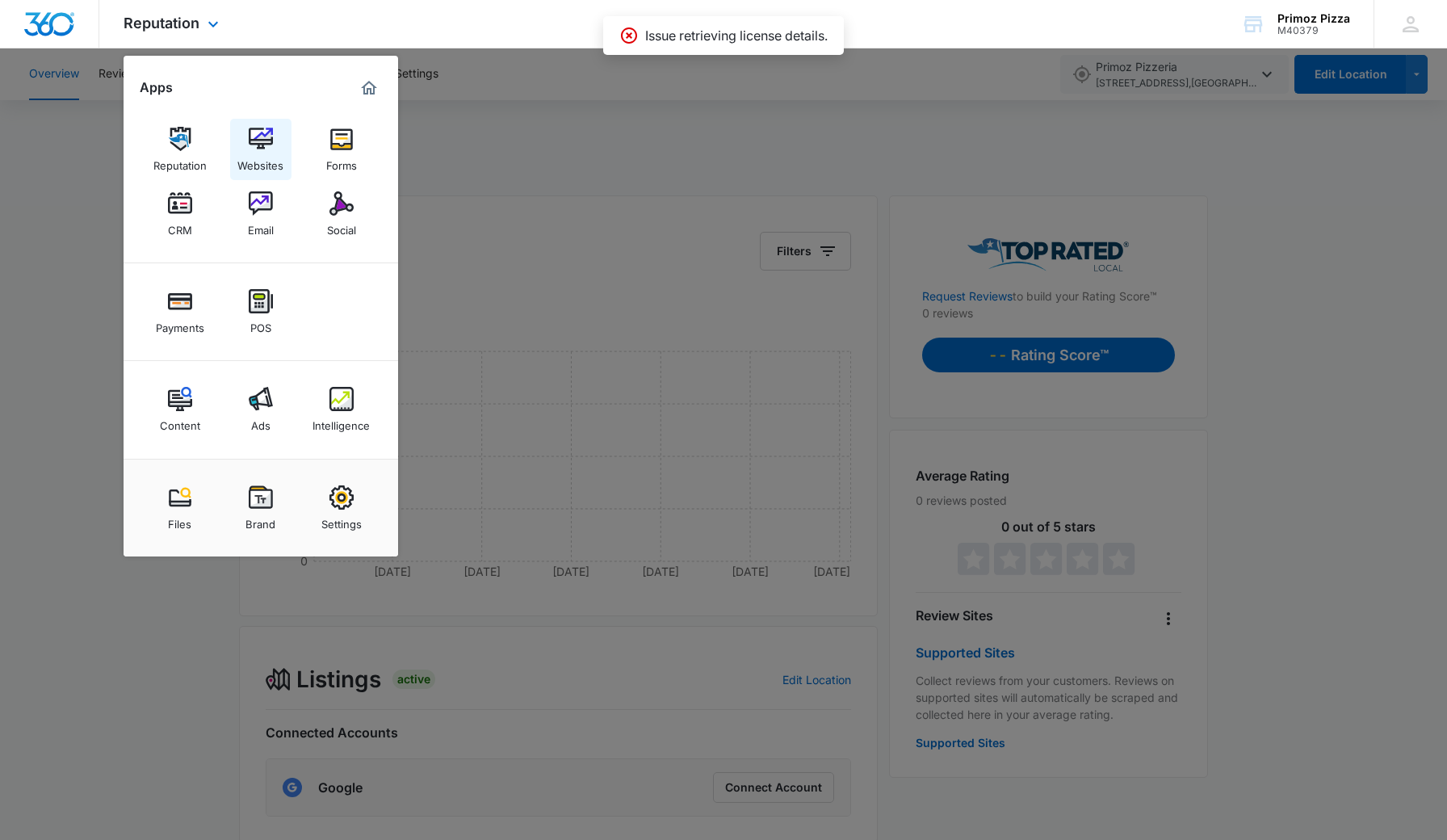
click at [256, 137] on img at bounding box center [261, 139] width 25 height 25
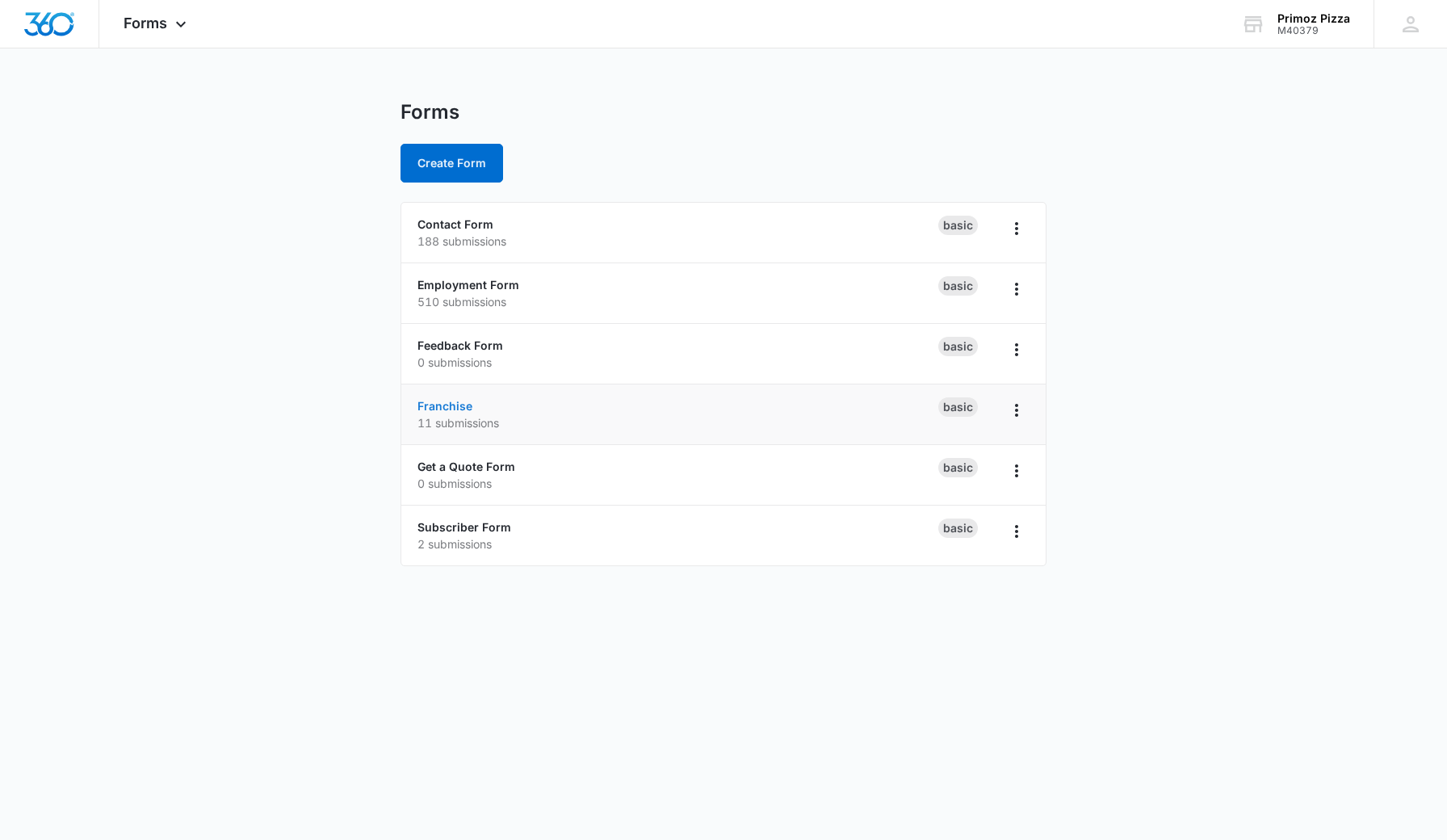
click at [462, 405] on link "Franchise" at bounding box center [445, 406] width 55 height 14
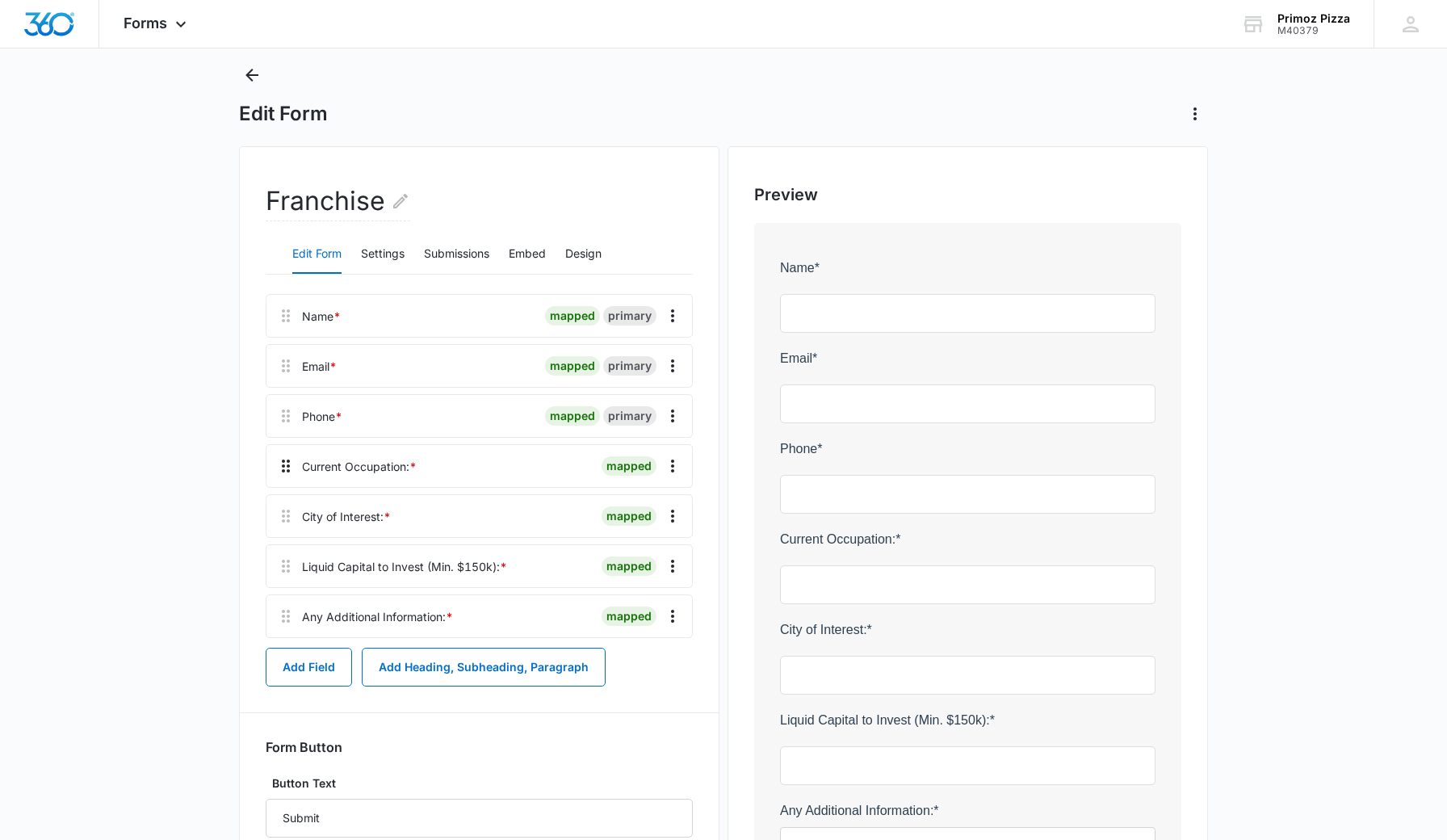
scroll to position [41, 0]
click at [458, 246] on button "Submissions" at bounding box center [456, 251] width 65 height 39
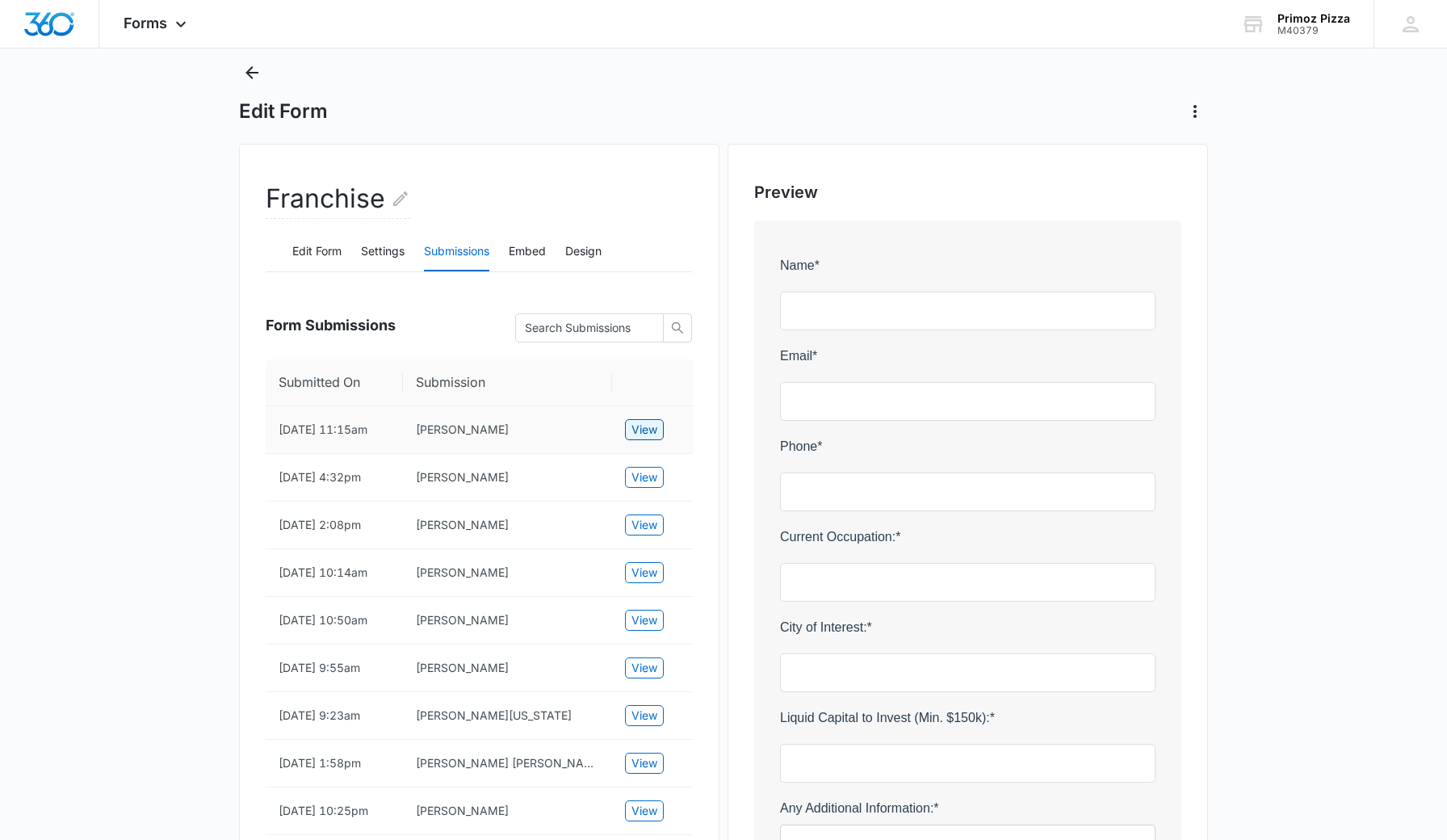
click at [649, 433] on span "View" at bounding box center [644, 429] width 25 height 18
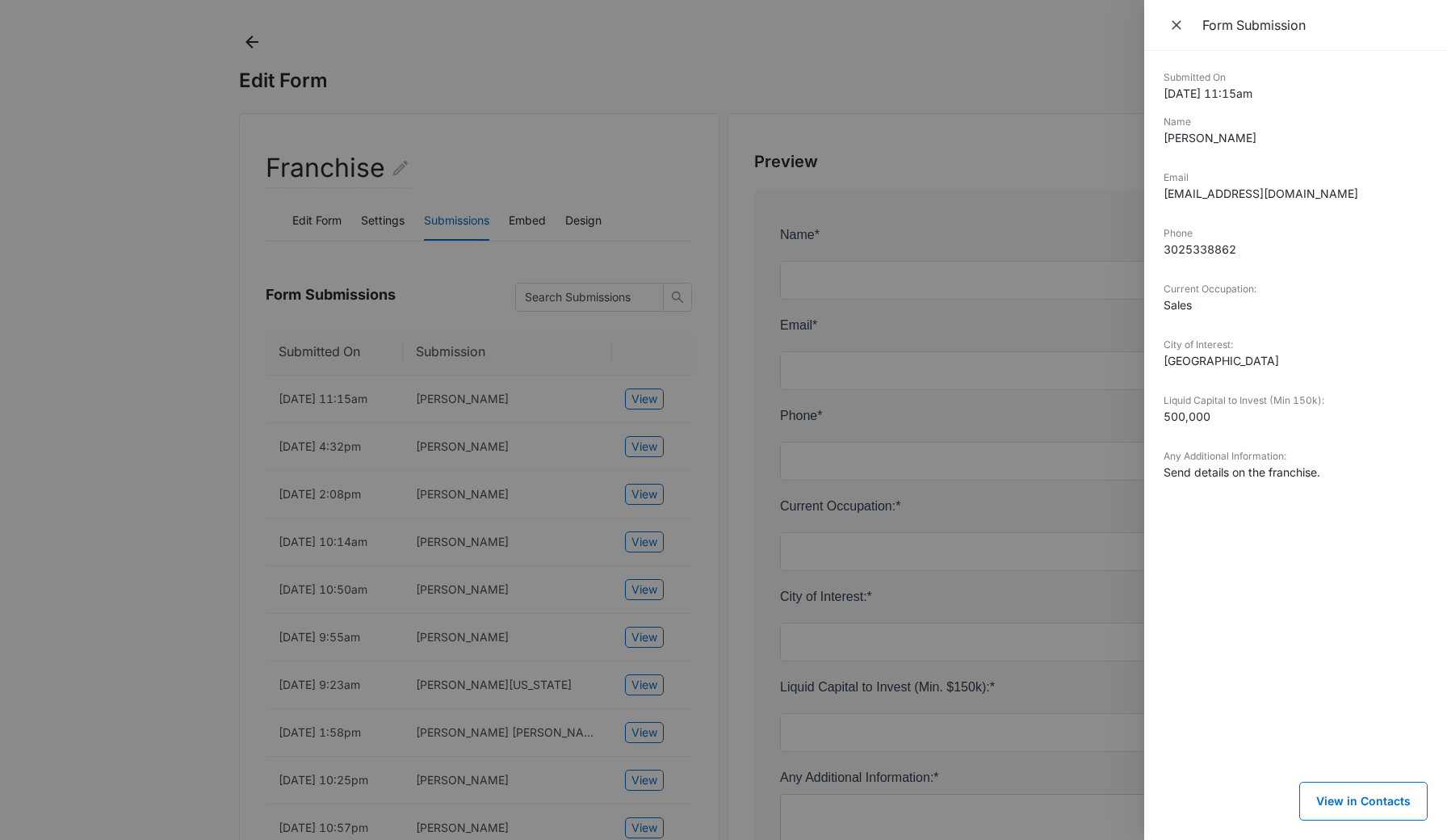
scroll to position [71, 0]
click at [638, 41] on div at bounding box center [723, 420] width 1447 height 840
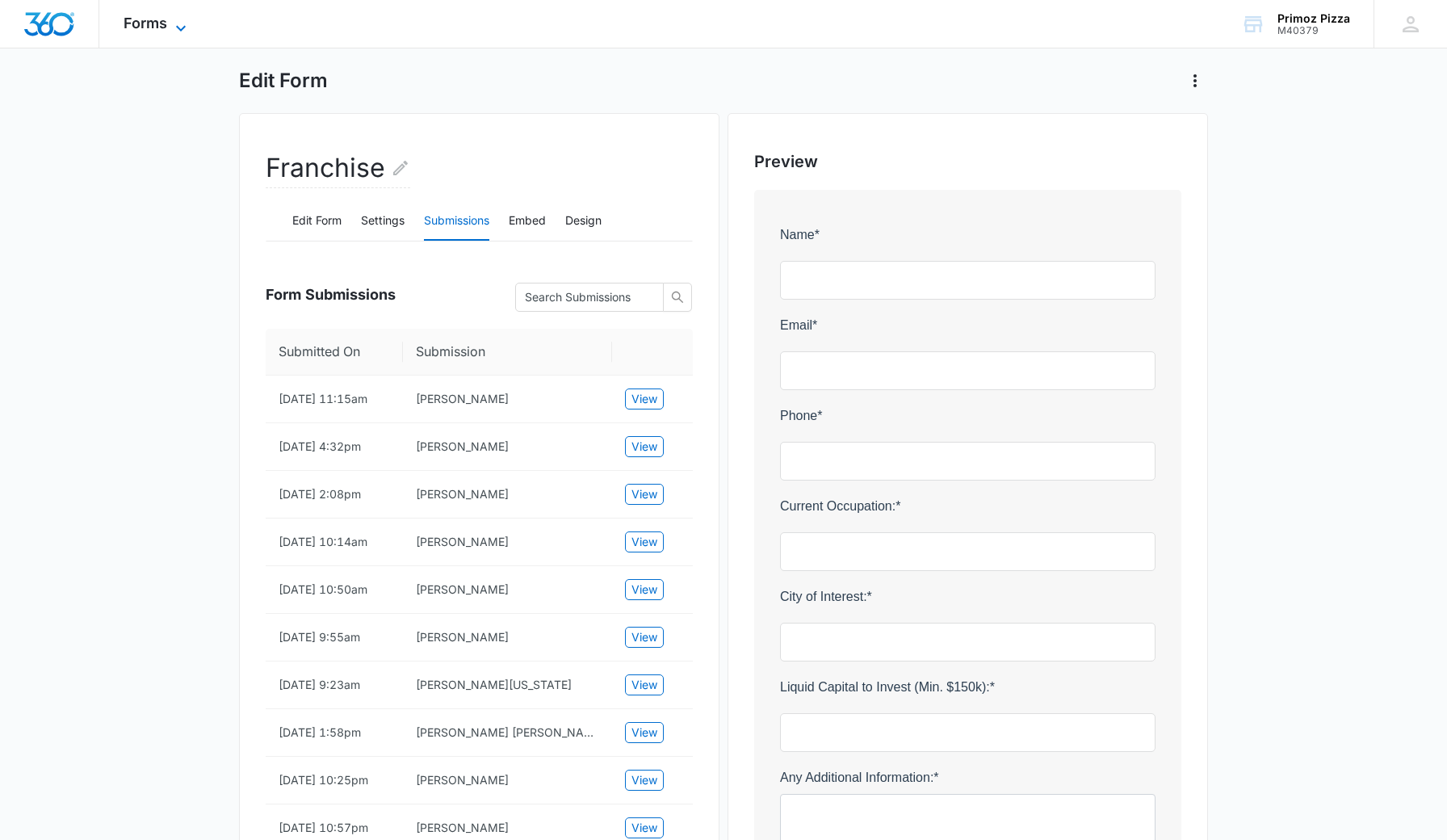
click at [166, 29] on span "Forms" at bounding box center [145, 23] width 43 height 17
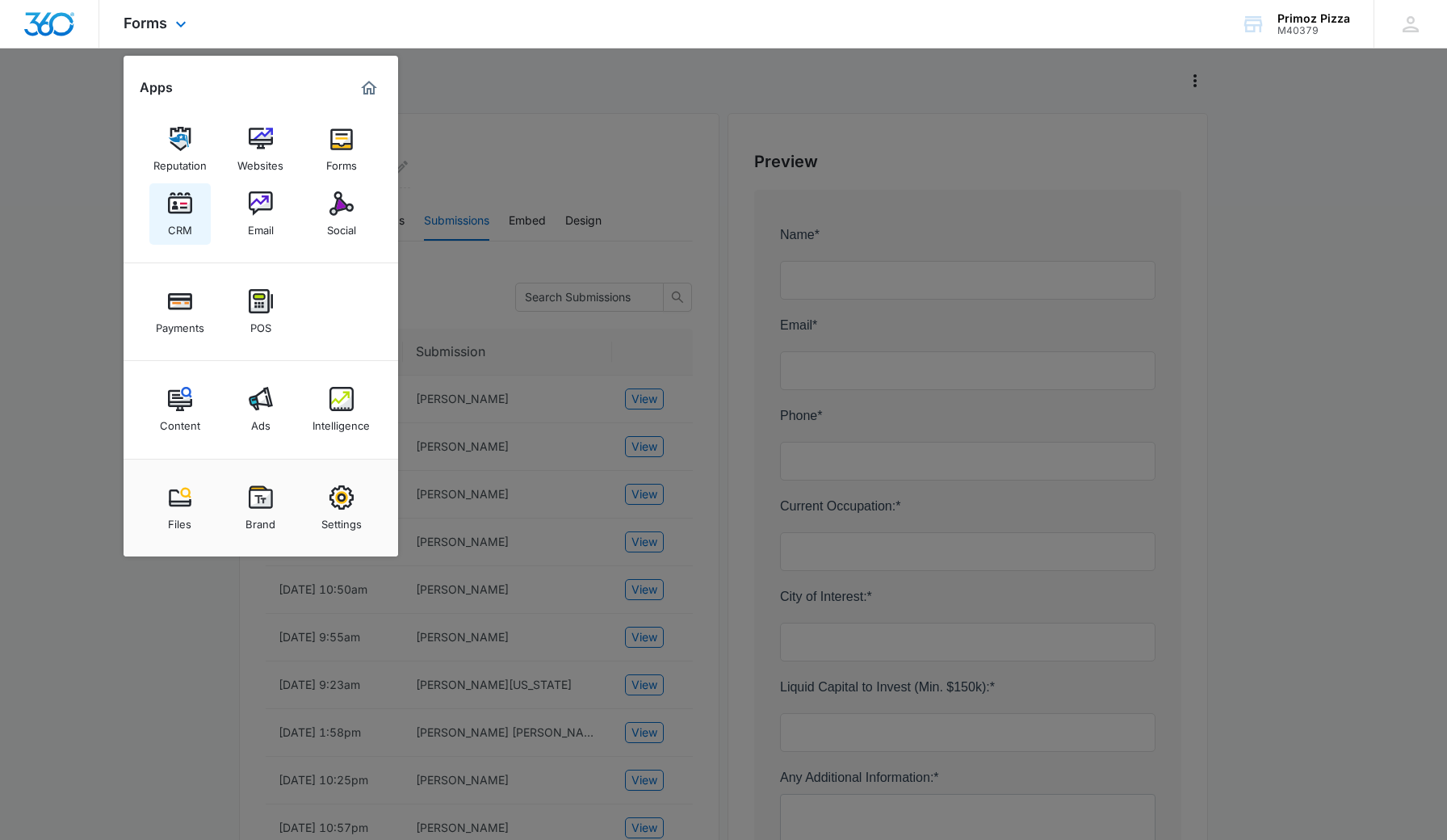
click at [178, 217] on div "CRM" at bounding box center [180, 226] width 25 height 21
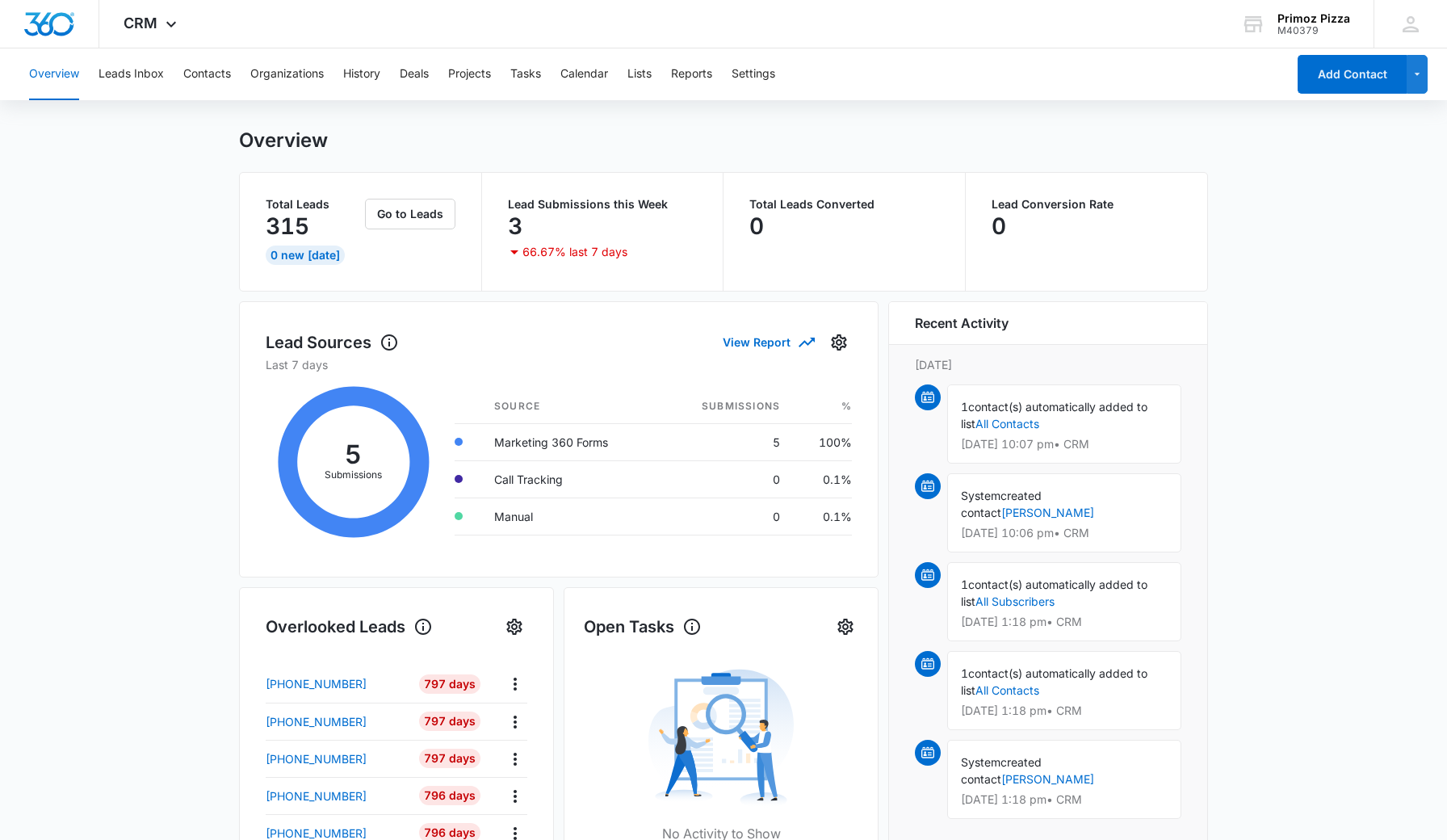
scroll to position [11, 0]
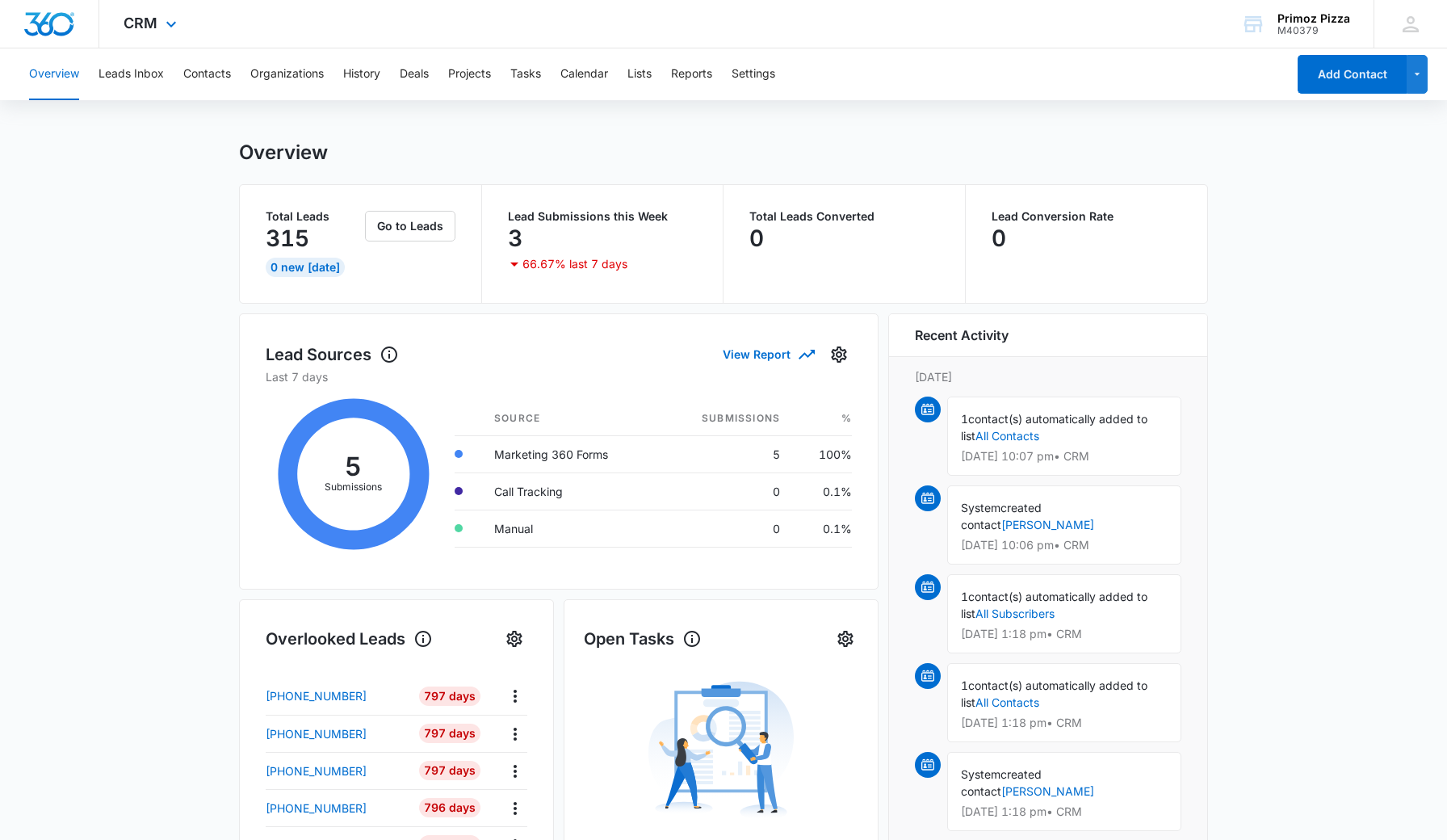
click at [177, 37] on div "CRM Apps Reputation Websites Forms CRM Email Social Payments POS Content Ads In…" at bounding box center [152, 24] width 106 height 47
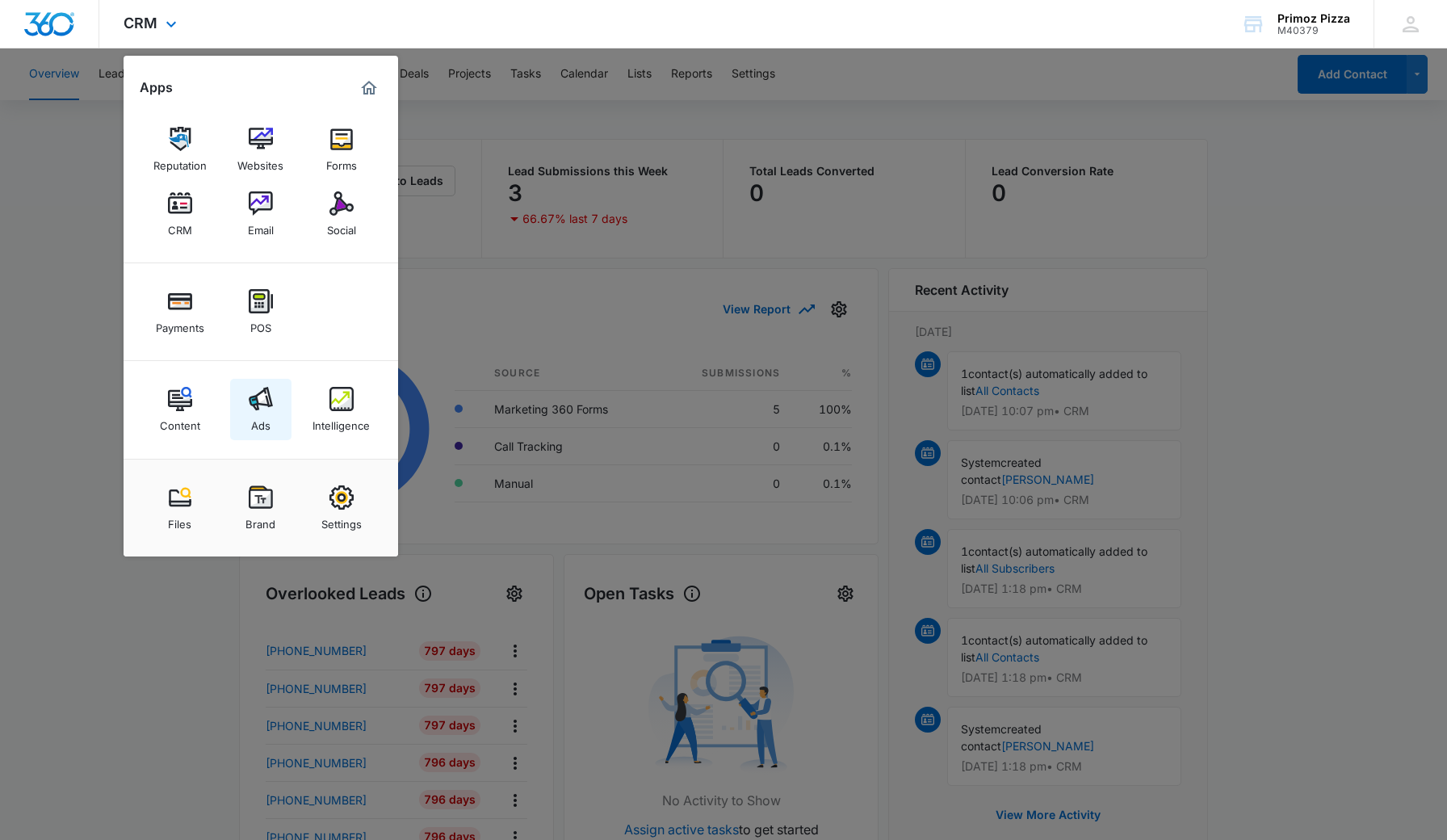
scroll to position [81, 0]
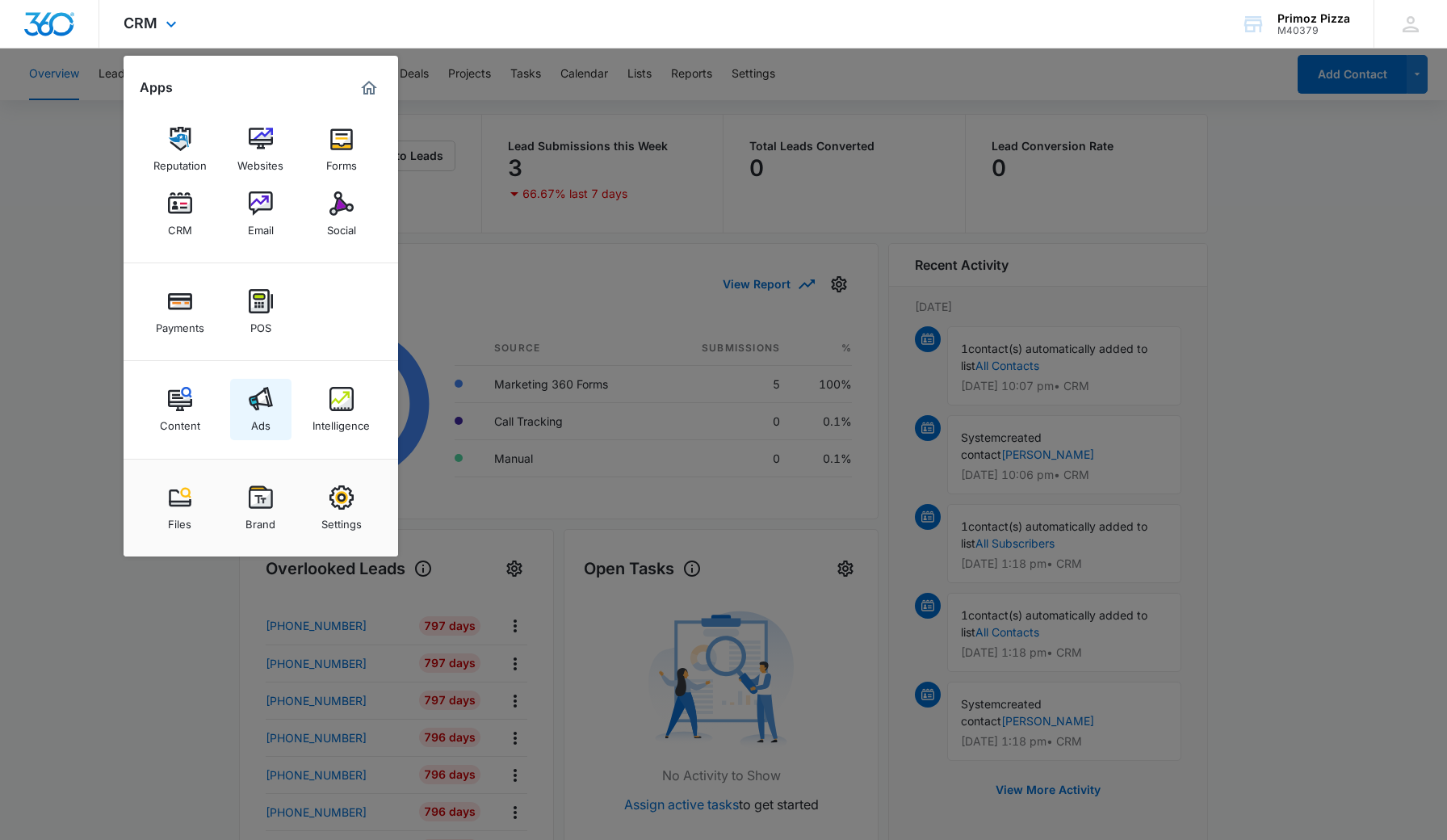
click at [271, 385] on link "Ads" at bounding box center [261, 409] width 61 height 61
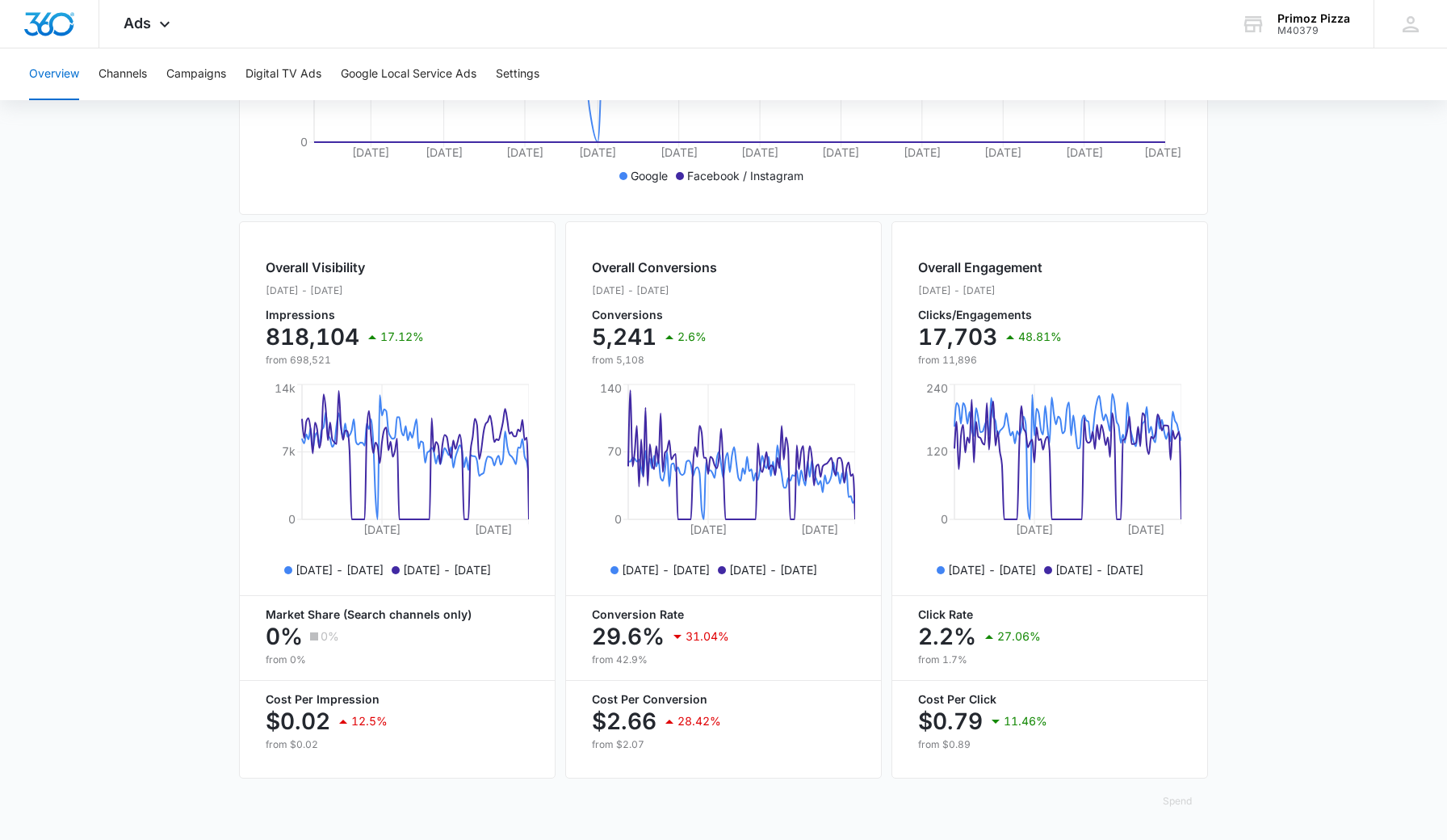
scroll to position [472, 0]
